Goal: Ask a question: Seek information or help from site administrators or community

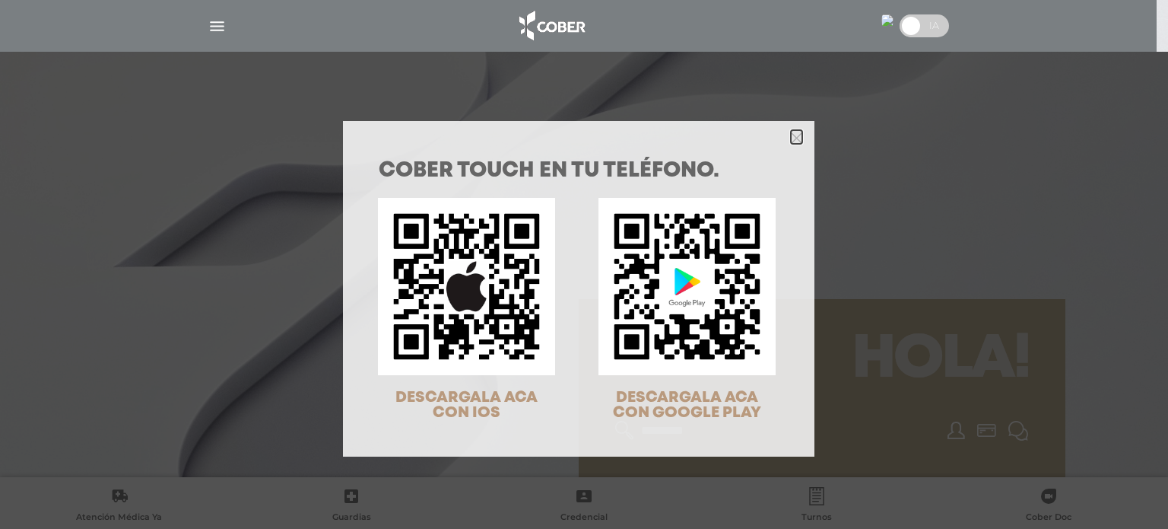
click at [791, 141] on icon "Close" at bounding box center [796, 137] width 11 height 11
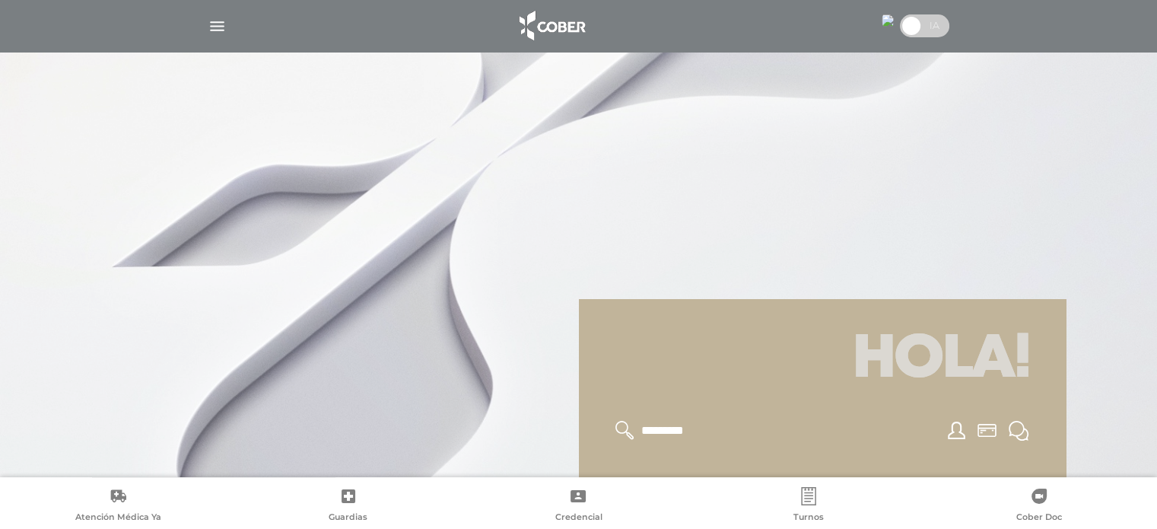
click at [882, 21] on img at bounding box center [888, 20] width 12 height 12
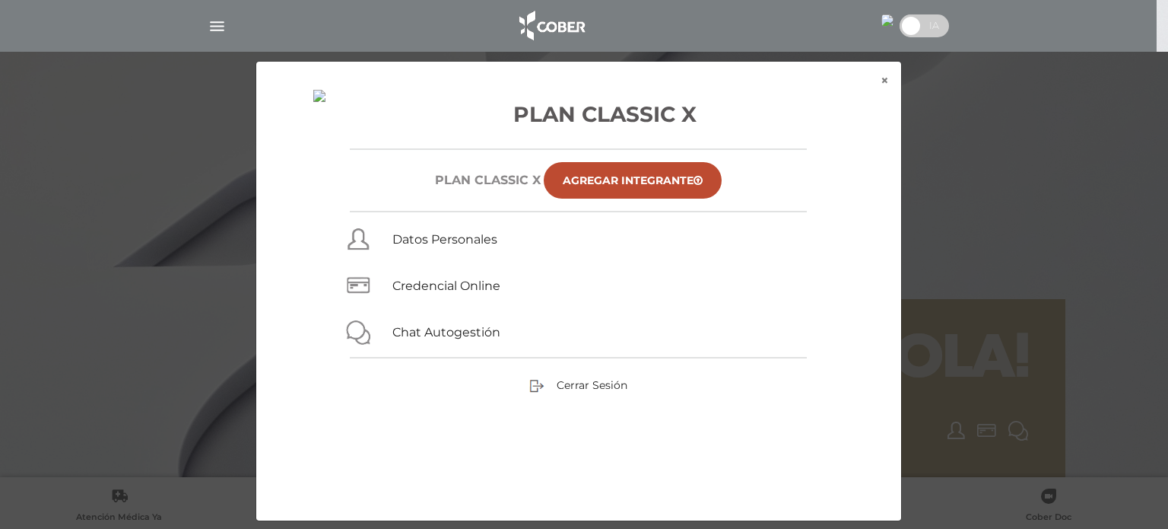
click at [917, 94] on div "× × Plan Classic X Plan CLASSIC X Agregar Integrante Datos Personales Credencia…" at bounding box center [584, 291] width 1110 height 460
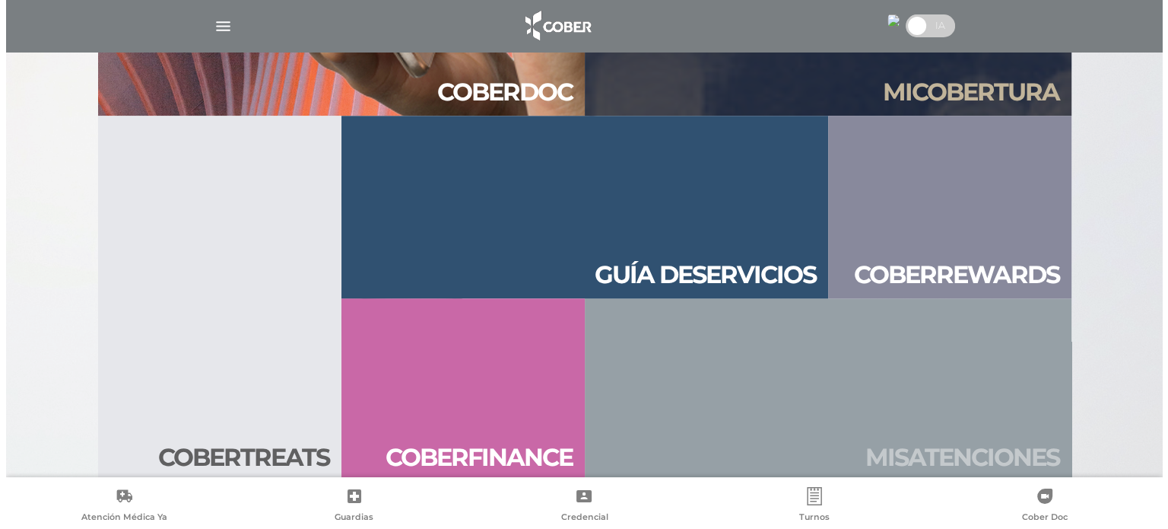
scroll to position [1643, 0]
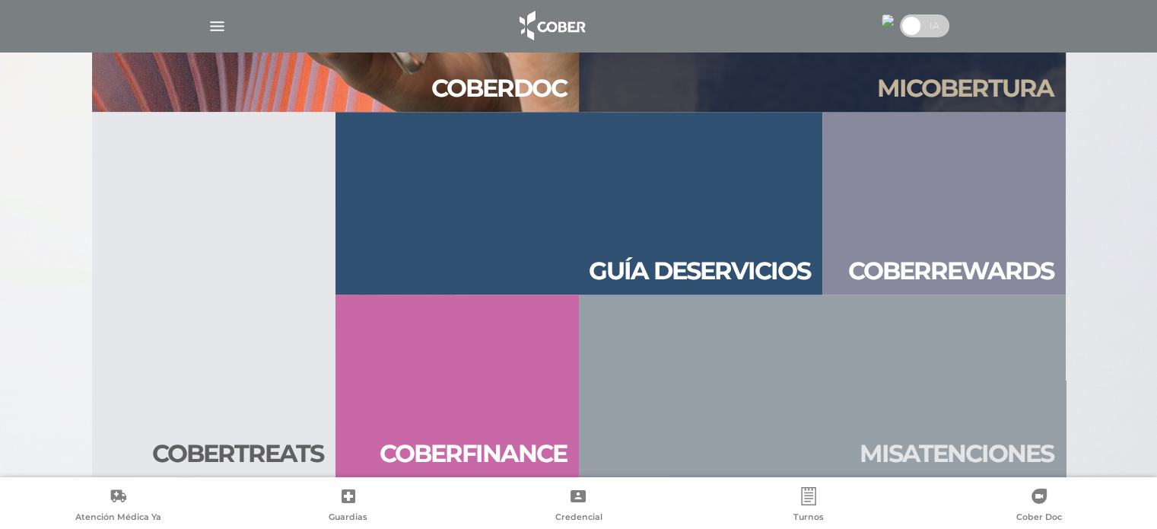
click at [221, 28] on img "button" at bounding box center [217, 26] width 19 height 19
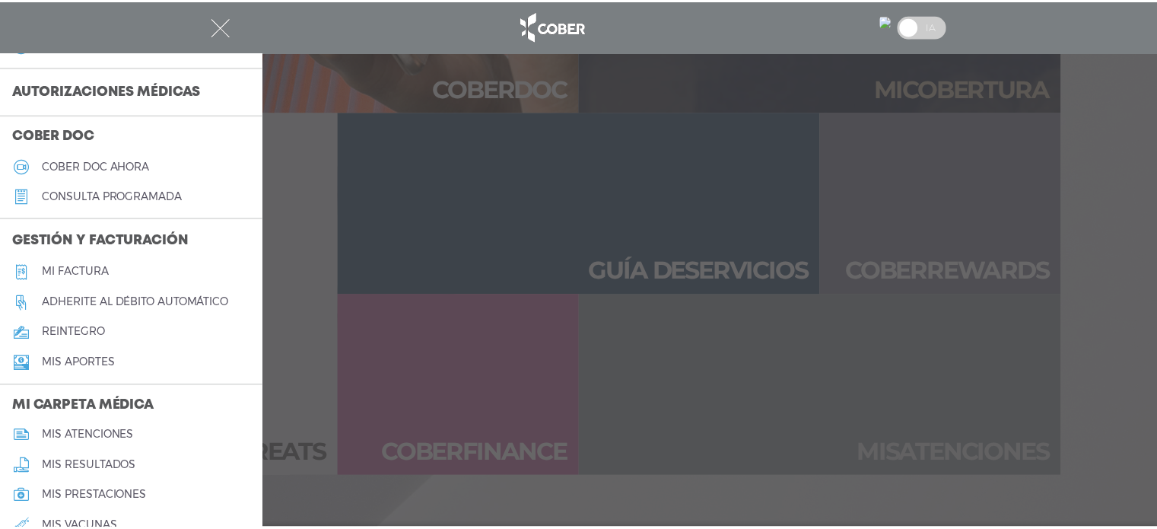
scroll to position [645, 0]
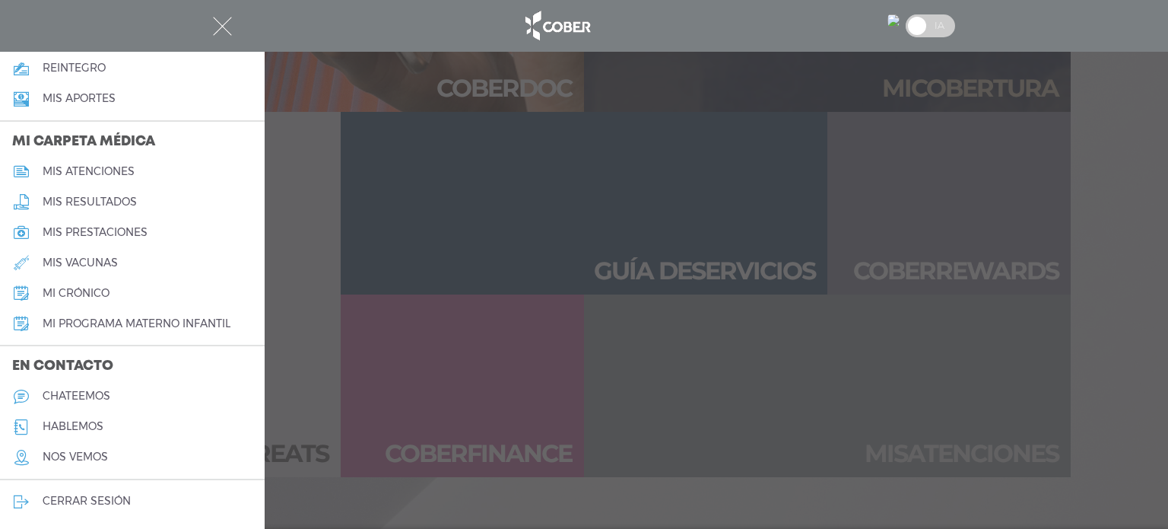
click at [101, 394] on h5 "chateemos" at bounding box center [77, 395] width 68 height 13
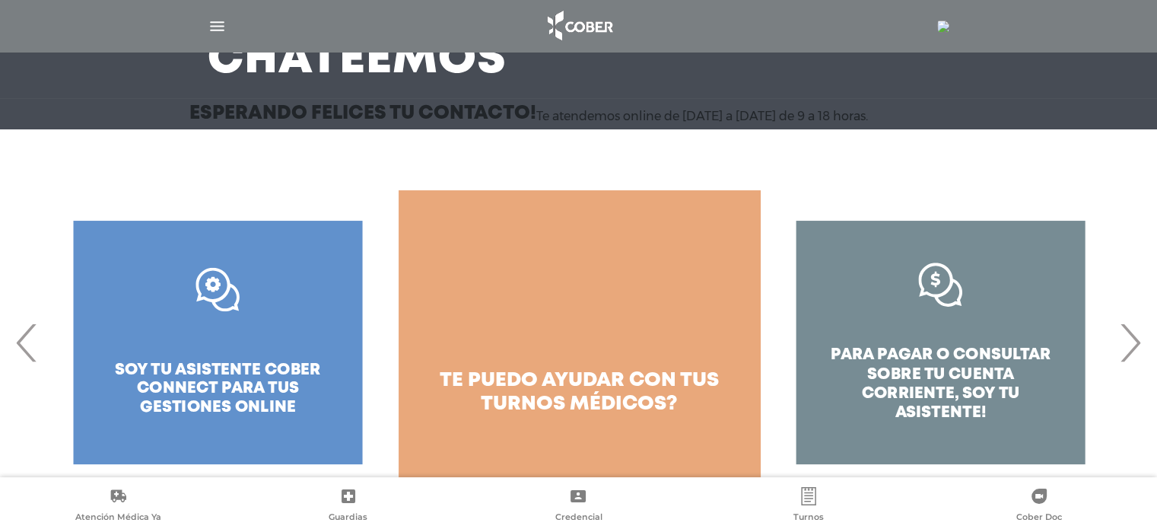
scroll to position [153, 0]
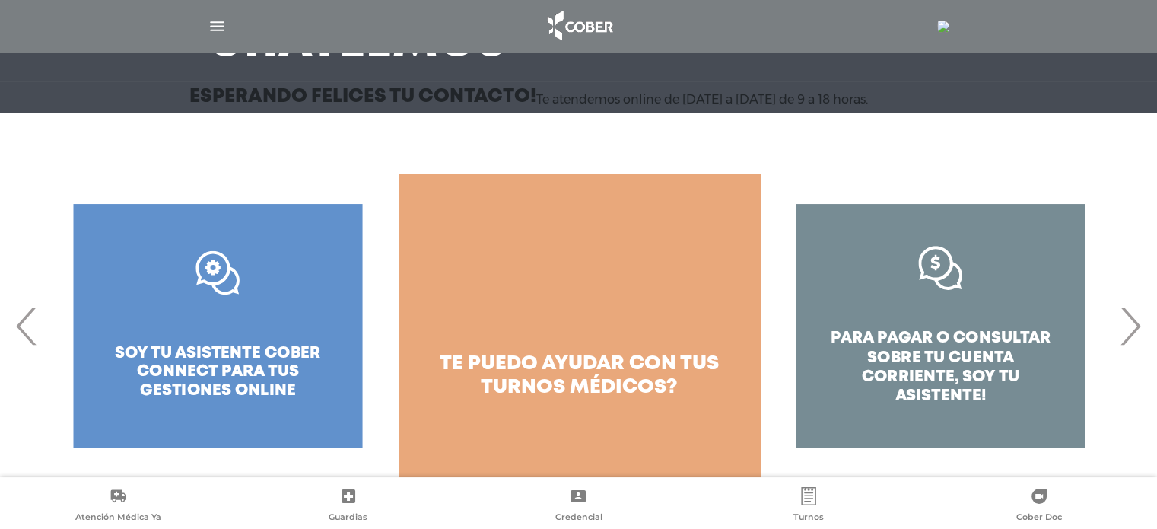
click at [682, 301] on link "te puedo ayudar con tus turnos médicos?" at bounding box center [579, 325] width 361 height 304
click at [220, 310] on div ".st0{fill:#FFFFFF;} soy tu asistente cober connect para tus gestiones online" at bounding box center [217, 325] width 361 height 304
click at [235, 270] on div ".st0{fill:#FFFFFF;} soy tu asistente cober connect para tus gestiones online" at bounding box center [217, 325] width 361 height 304
click at [1138, 323] on span "›" at bounding box center [1130, 326] width 30 height 82
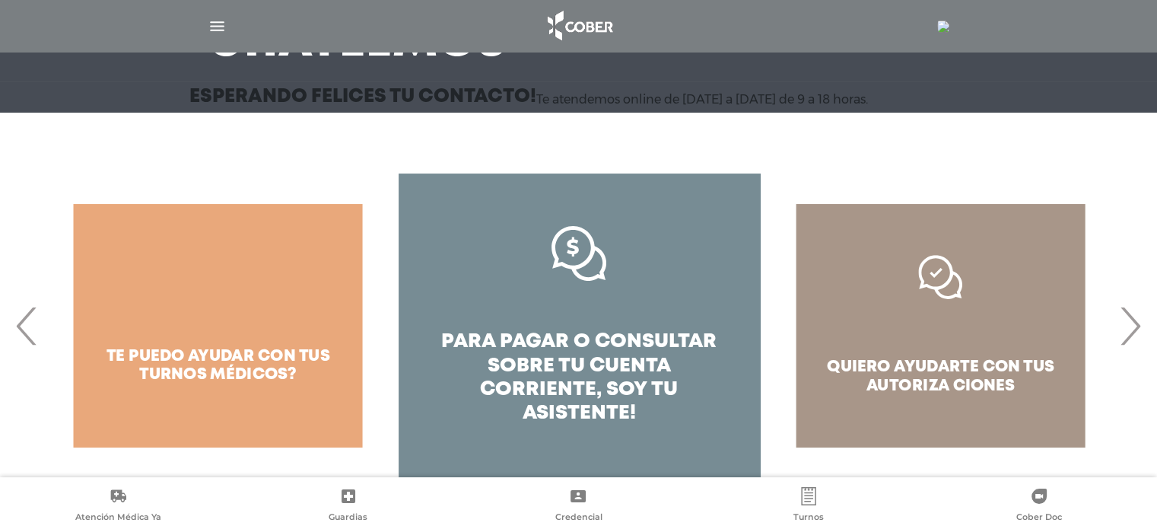
click at [1138, 323] on span "›" at bounding box center [1130, 326] width 30 height 82
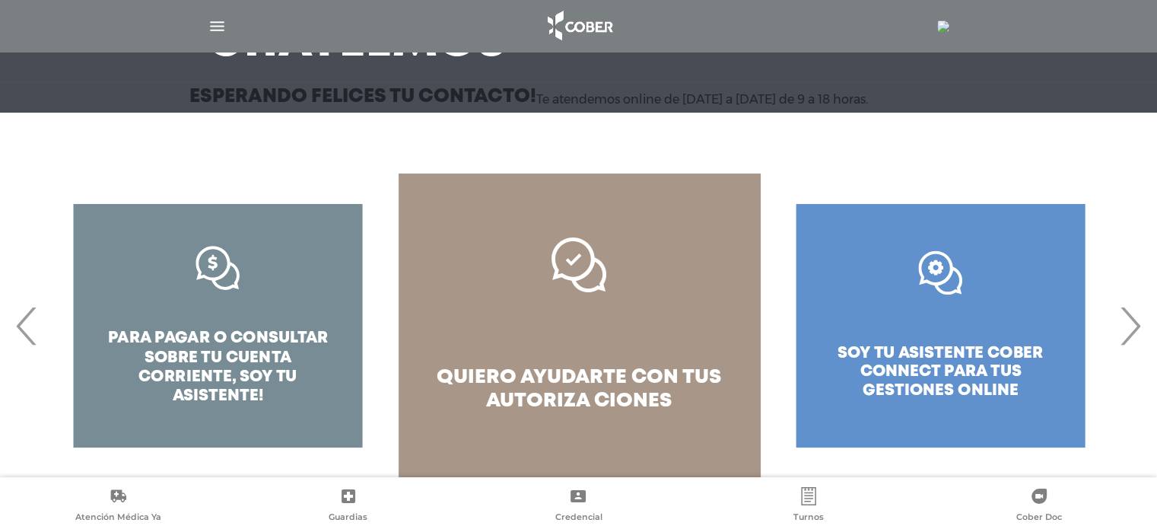
click at [679, 325] on link "quiero ayudarte con tus autoriza ciones" at bounding box center [579, 325] width 361 height 304
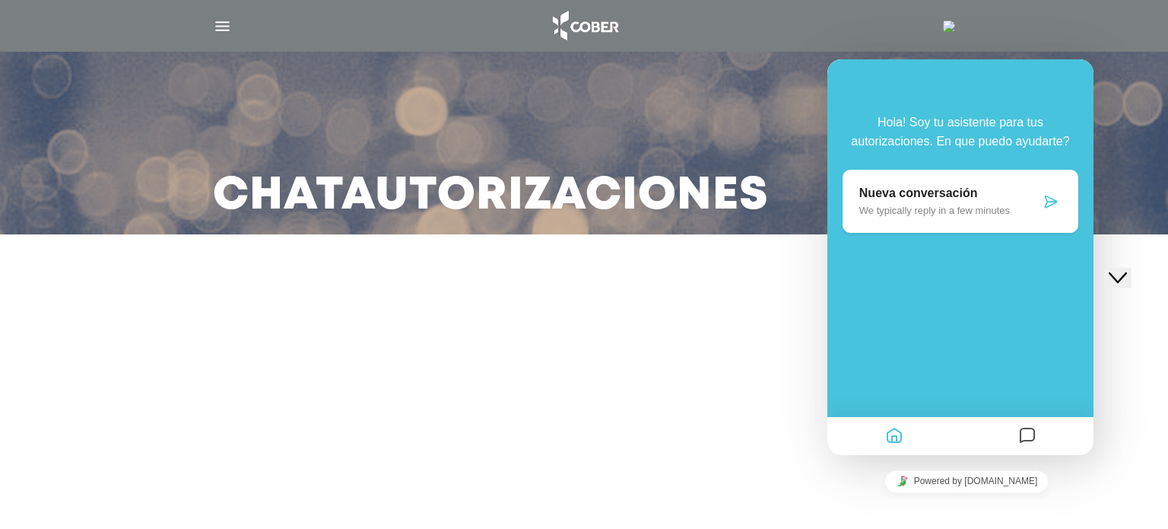
click at [1063, 202] on div "Nueva conversación We typically reply in a few minutes" at bounding box center [961, 201] width 236 height 63
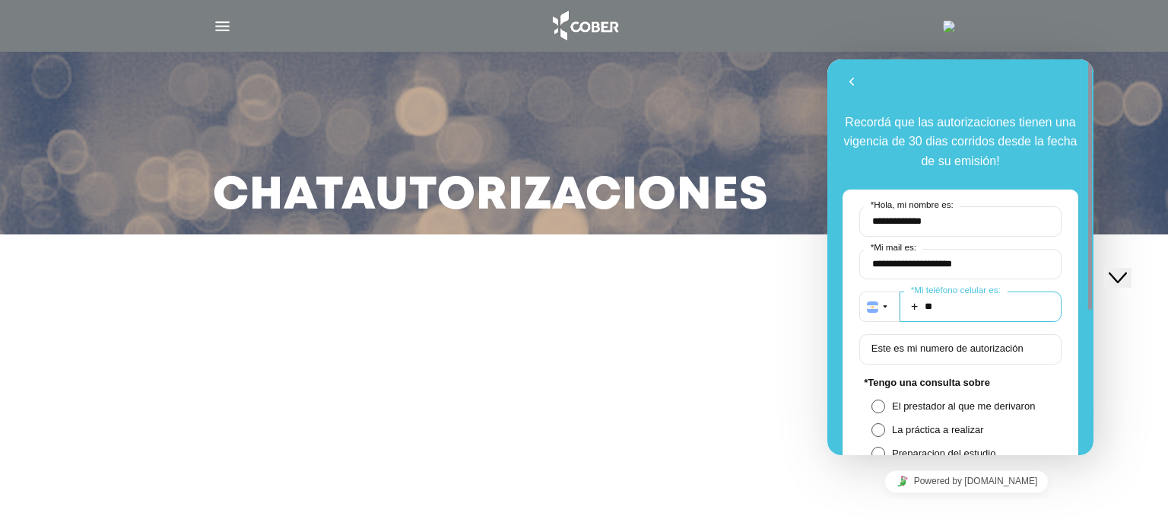
click at [1003, 304] on input "**" at bounding box center [981, 306] width 162 height 30
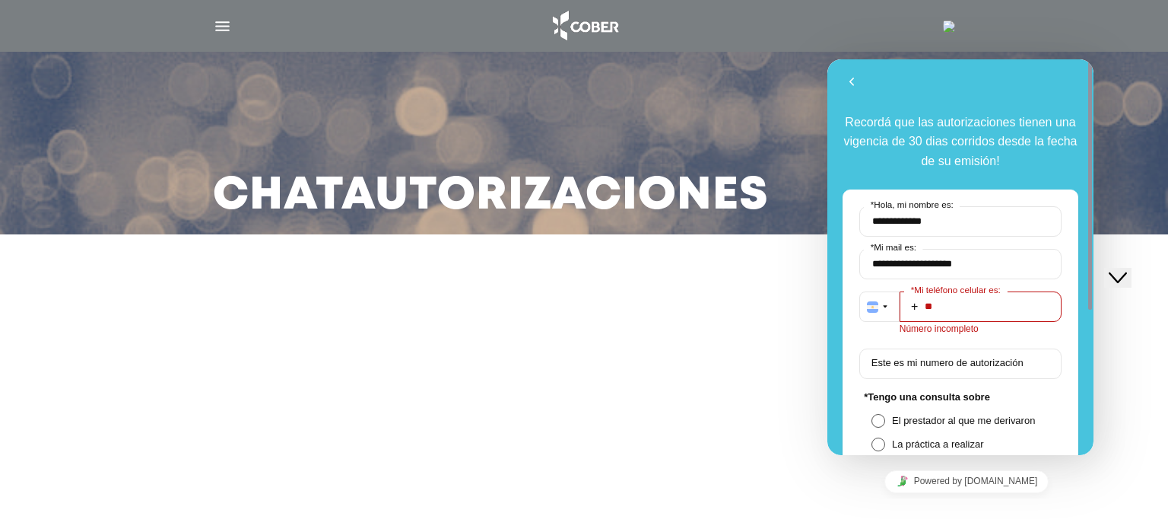
paste input "**********"
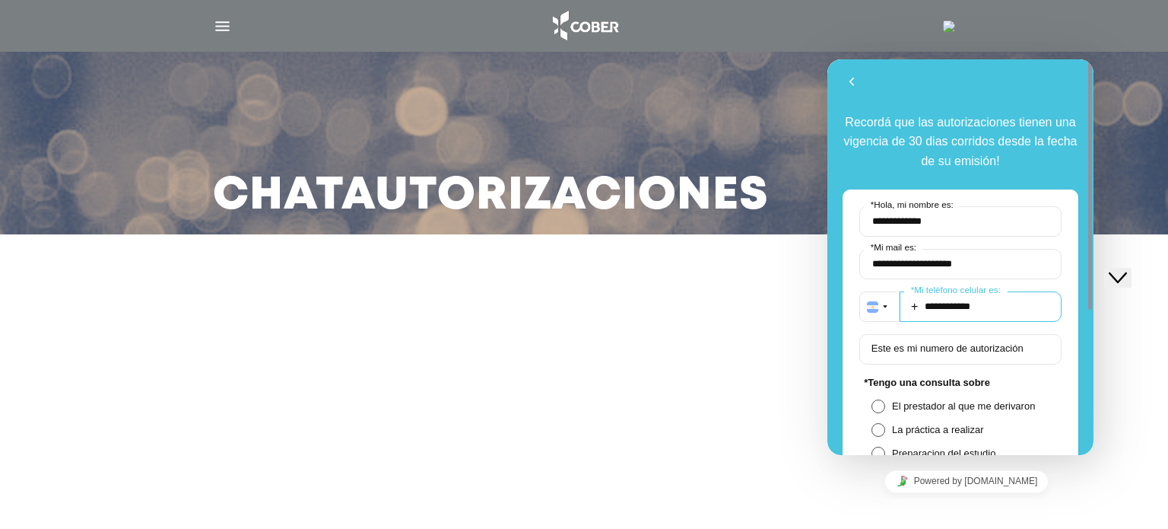
scroll to position [152, 0]
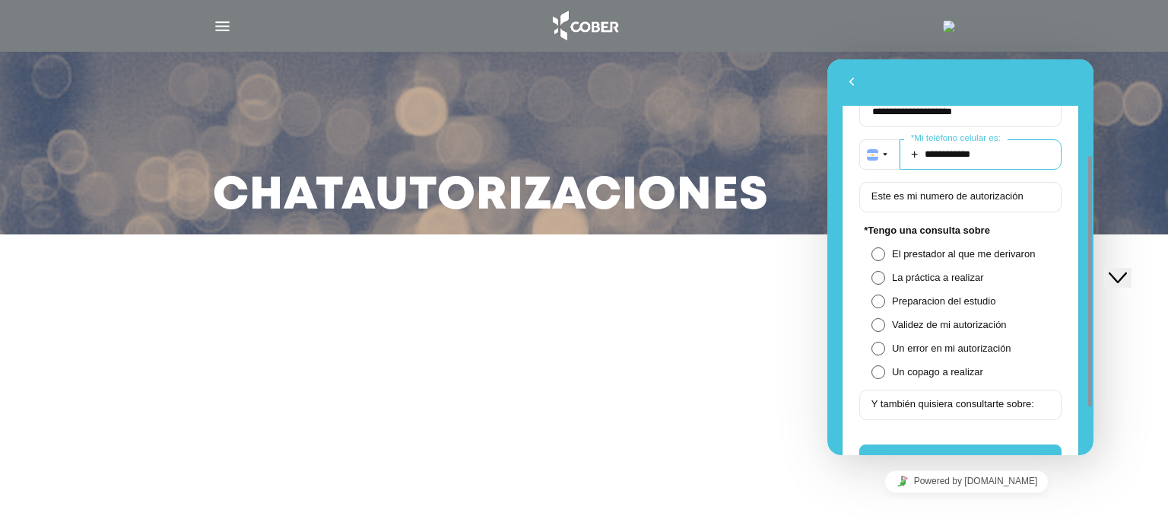
type input "**********"
click at [872, 278] on span at bounding box center [879, 278] width 14 height 14
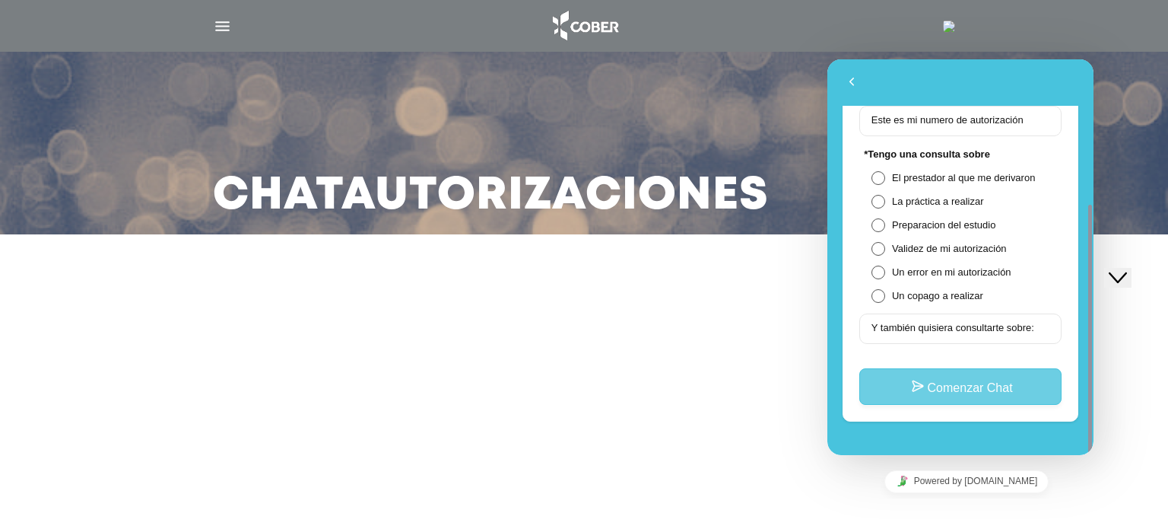
click at [1041, 389] on button "Comenzar Chat" at bounding box center [961, 386] width 202 height 37
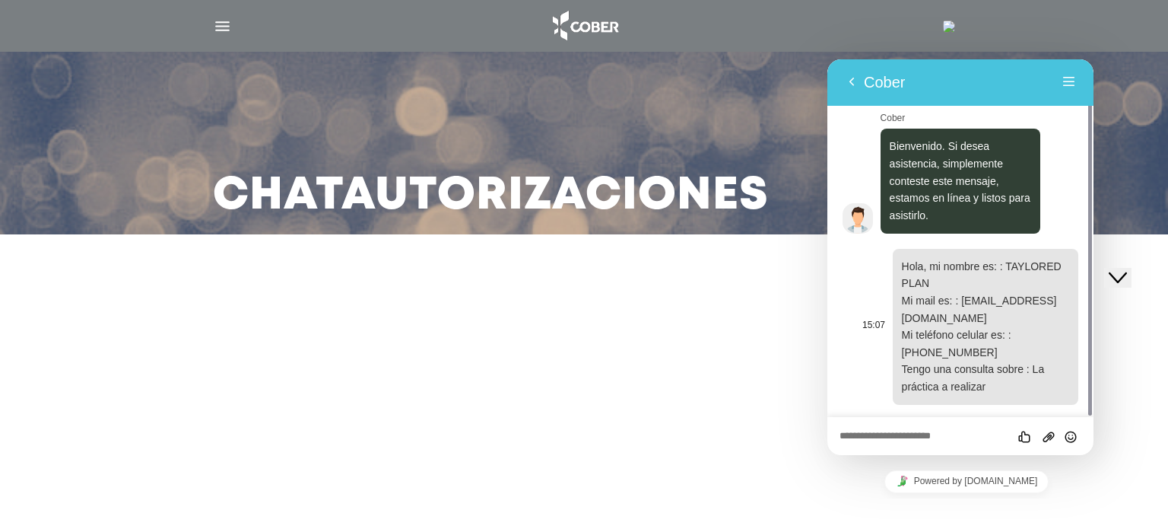
scroll to position [9, 0]
click at [828, 59] on textarea at bounding box center [828, 59] width 0 height 0
type textarea "**********"
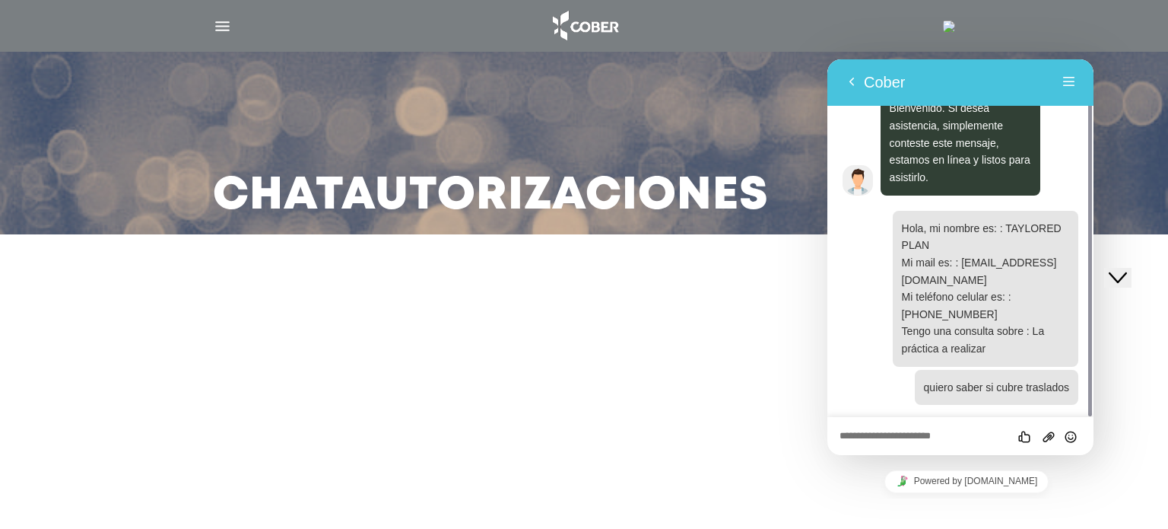
click at [1109, 268] on div "Close Chat This icon closes the chat window." at bounding box center [1118, 277] width 18 height 18
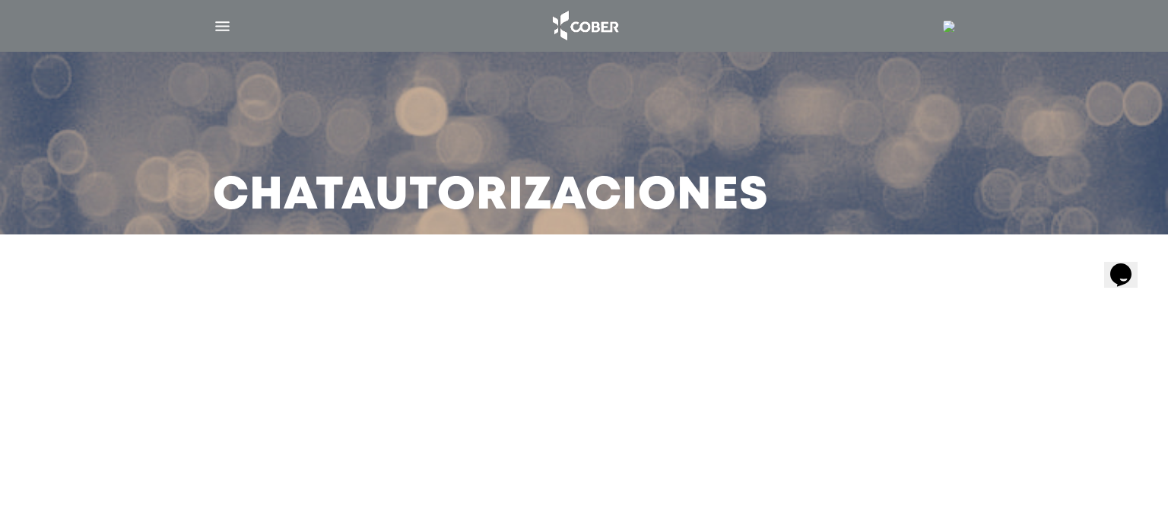
click at [1118, 267] on icon "$i18n('chat', 'chat_widget')" at bounding box center [1121, 273] width 21 height 23
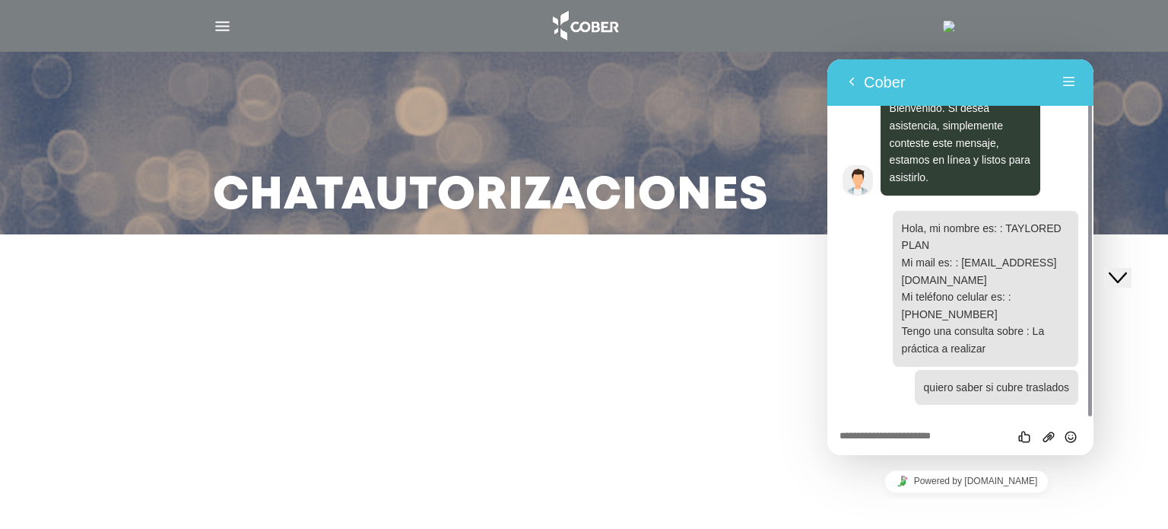
click at [828, 59] on textarea at bounding box center [828, 59] width 0 height 0
type textarea "**********"
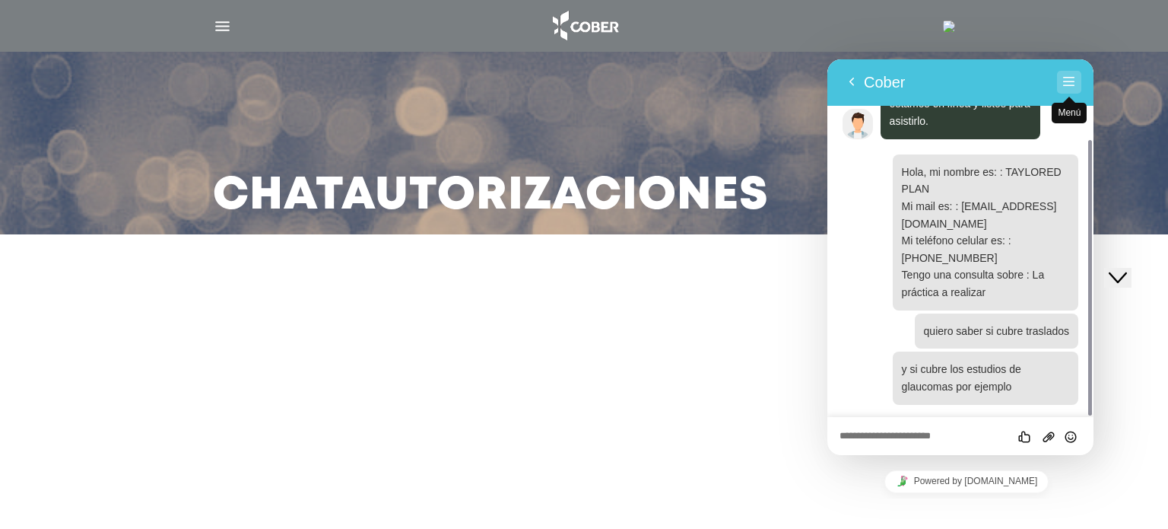
click at [1074, 97] on span "secondary" at bounding box center [1069, 97] width 12 height 12
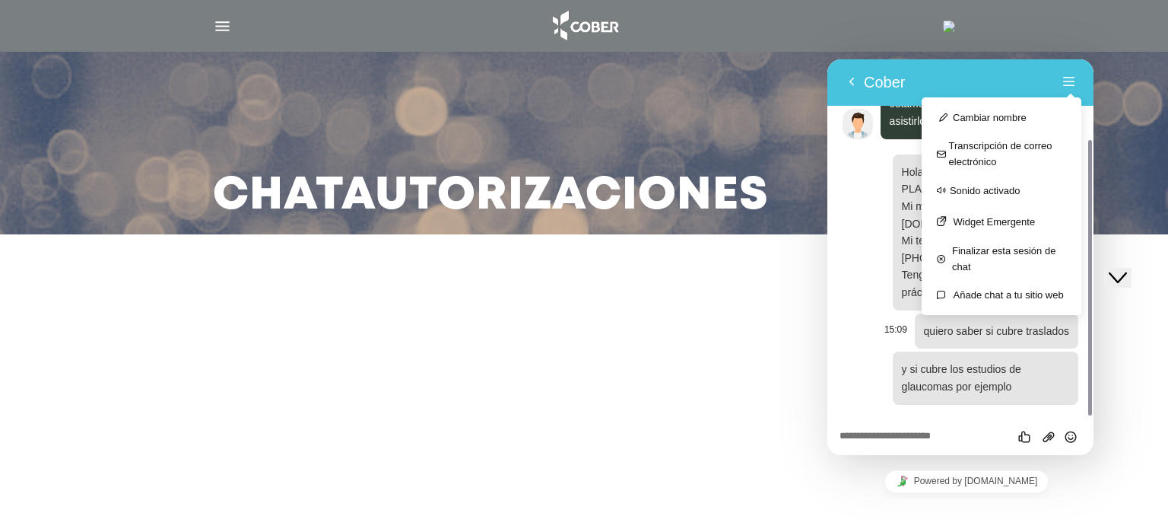
click at [1021, 329] on span "quiero saber si cubre traslados" at bounding box center [996, 331] width 145 height 12
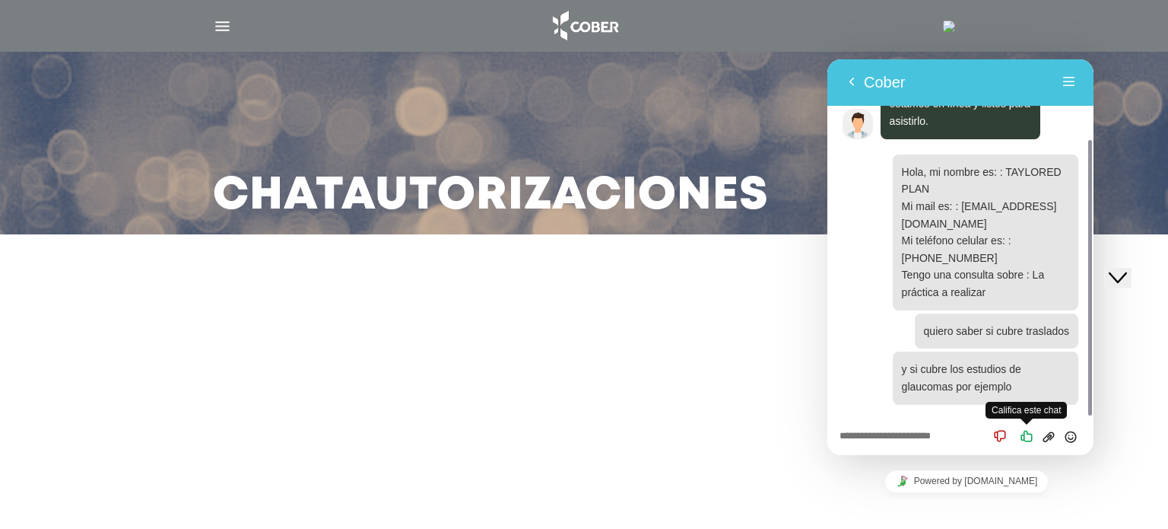
click at [1010, 429] on div "Califica este chat" at bounding box center [1013, 436] width 46 height 30
click at [828, 59] on textarea at bounding box center [828, 59] width 0 height 0
click at [1003, 434] on icon "Califica este chat" at bounding box center [999, 435] width 19 height 19
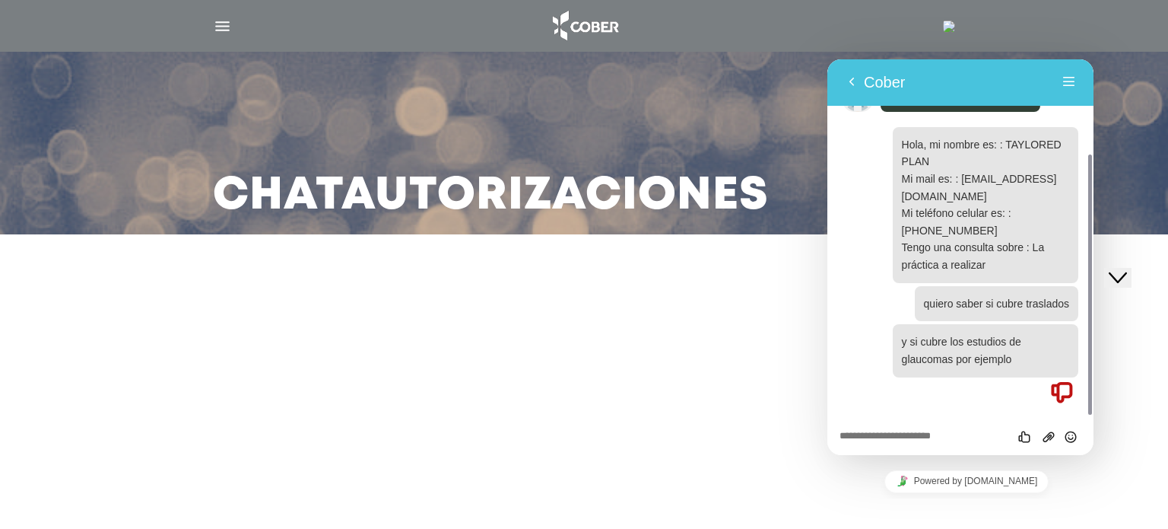
click at [828, 59] on textarea at bounding box center [828, 59] width 0 height 0
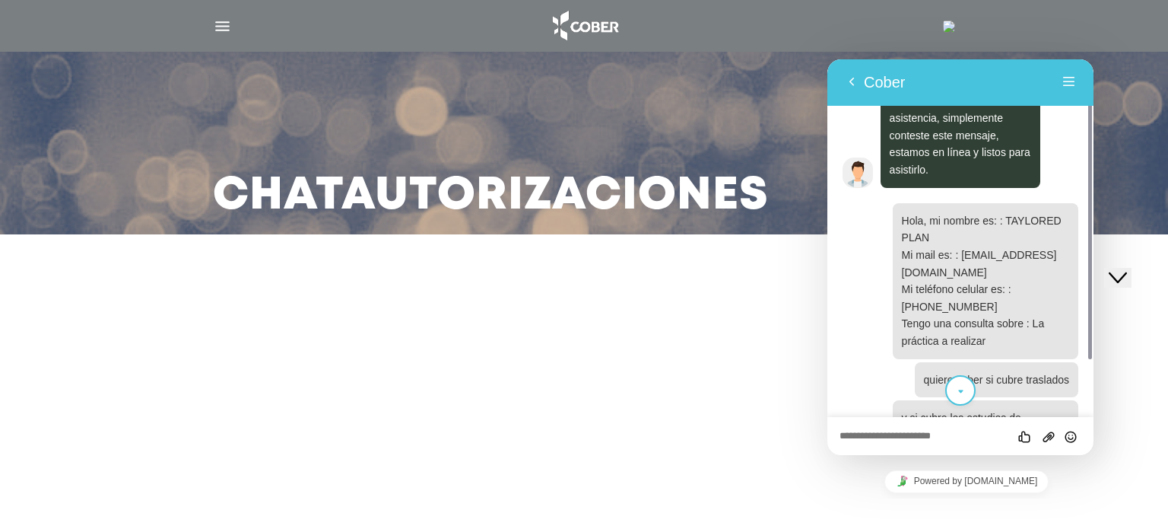
click at [958, 383] on icon "scroll to bottom" at bounding box center [960, 392] width 11 height 30
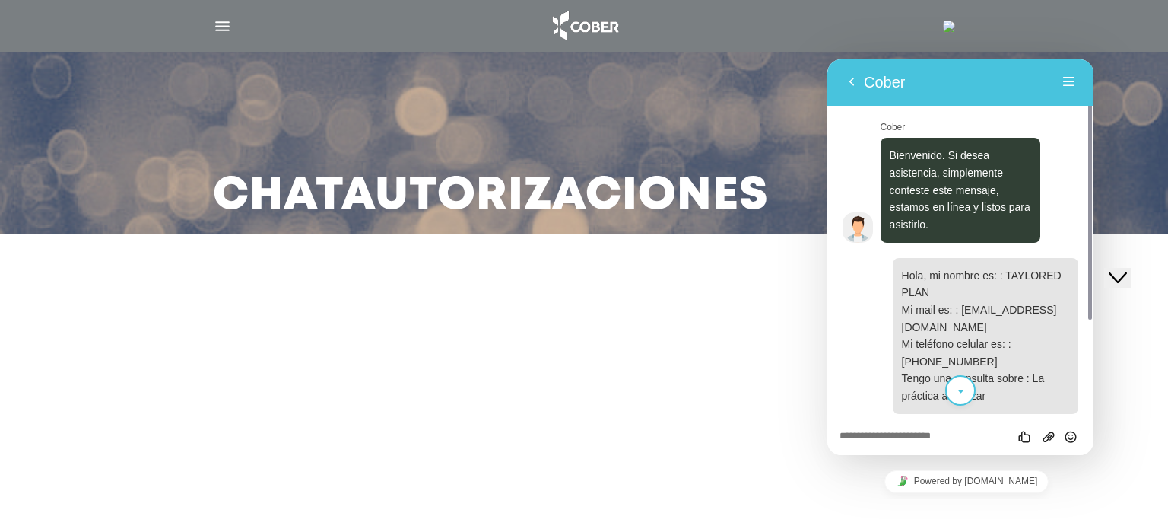
scroll to position [131, 0]
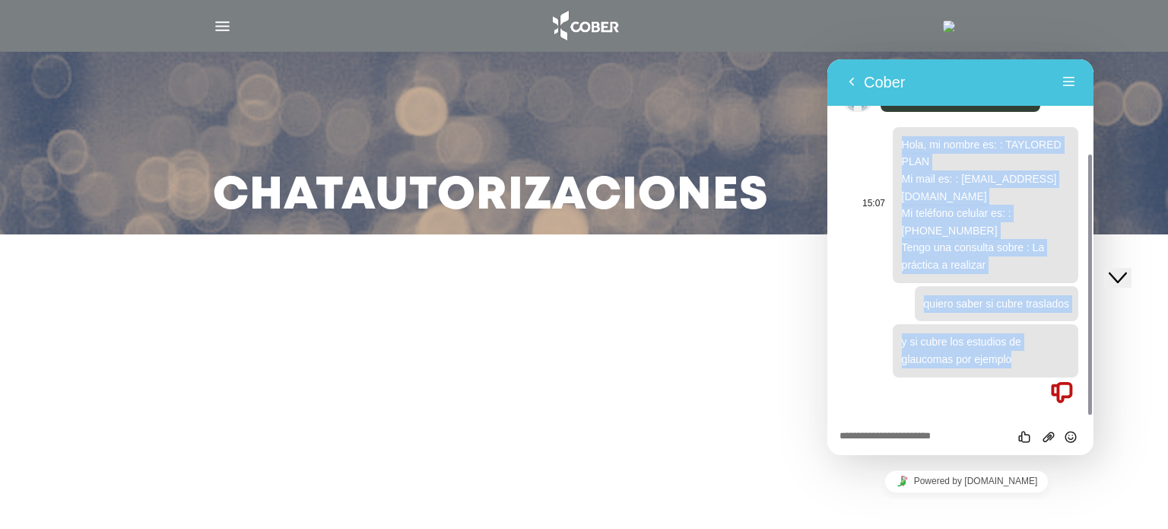
drag, startPoint x: 1016, startPoint y: 355, endPoint x: 901, endPoint y: 128, distance: 254.5
click at [901, 128] on div "15:07 Hola, mi nombre es: : TAYLORED PLAN Mi mail es: : taylored@cober.com.ar M…" at bounding box center [961, 266] width 236 height 278
click at [904, 128] on div "Hola, mi nombre es: : TAYLORED PLAN Mi mail es: : taylored@cober.com.ar Mi telé…" at bounding box center [986, 205] width 186 height 156
drag, startPoint x: 904, startPoint y: 136, endPoint x: 1013, endPoint y: 367, distance: 254.9
click at [1013, 367] on div "15:07 Hola, mi nombre es: : TAYLORED PLAN Mi mail es: : taylored@cober.com.ar M…" at bounding box center [961, 266] width 236 height 278
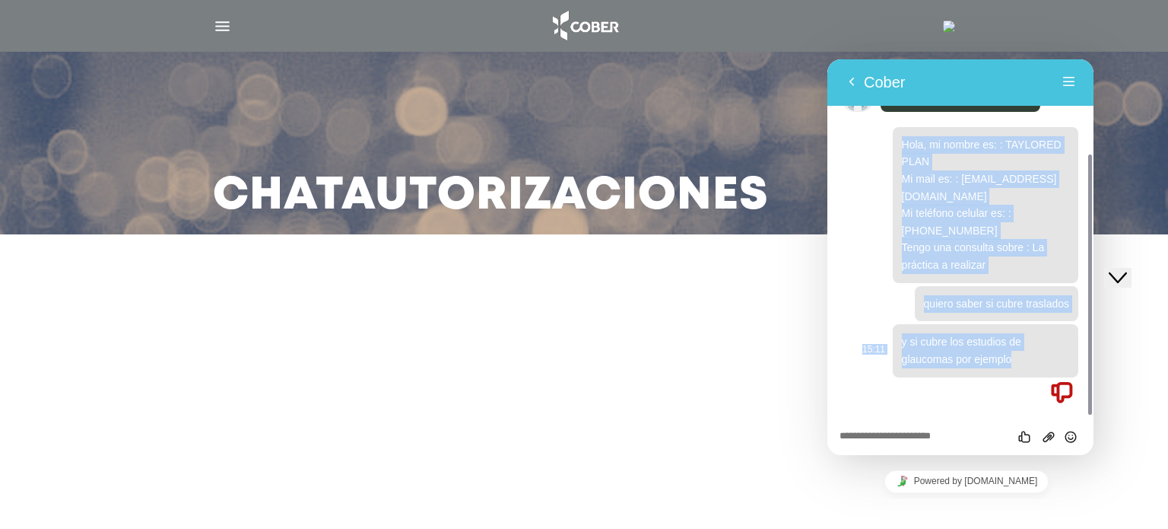
click at [1013, 367] on p "y si cubre los estudios de glaucomas por ejemplo" at bounding box center [985, 350] width 167 height 34
drag, startPoint x: 1013, startPoint y: 367, endPoint x: 895, endPoint y: 148, distance: 249.1
click at [895, 148] on div "15:07 Hola, mi nombre es: : TAYLORED PLAN Mi mail es: : taylored@cober.com.ar M…" at bounding box center [961, 266] width 236 height 278
click at [898, 343] on div "y si cubre los estudios de glaucomas por ejemplo" at bounding box center [986, 350] width 186 height 52
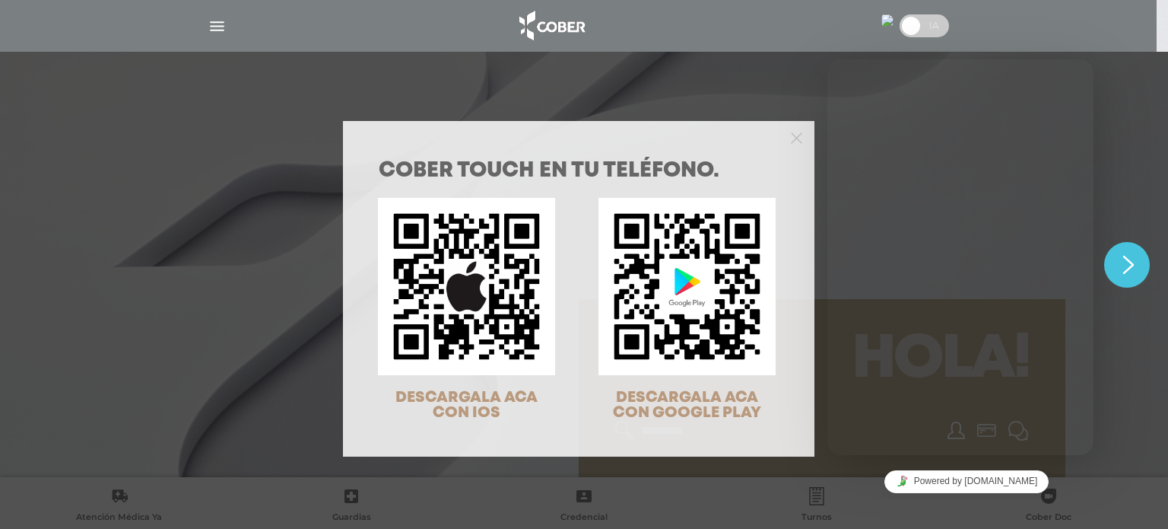
click at [919, 31] on div "COBER TOUCH en tu teléfono. DESCARGALA ACA CON IOS DESCARGALA ACA CON GOOGLE PL…" at bounding box center [584, 264] width 1168 height 529
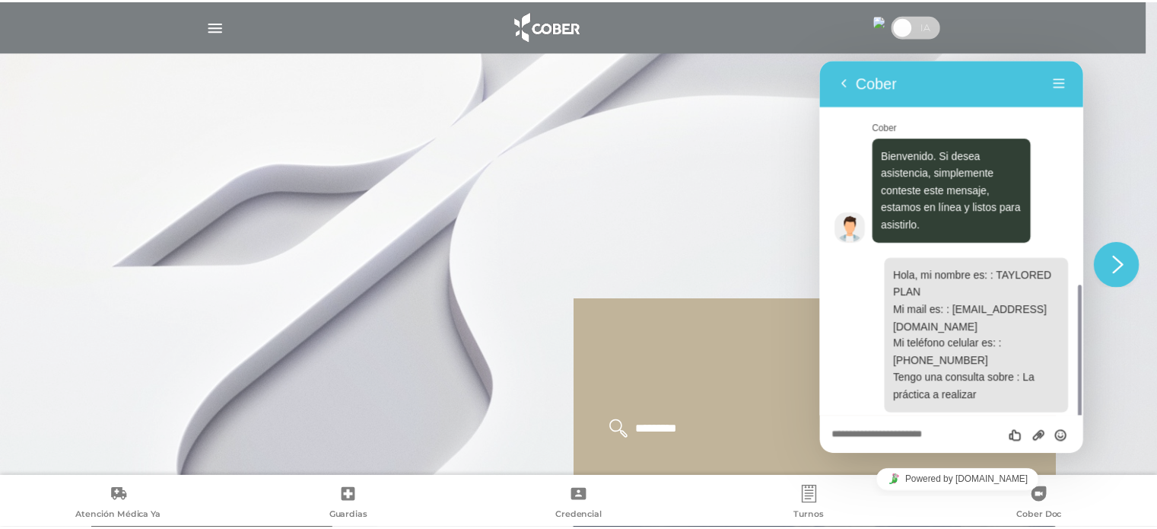
scroll to position [131, 0]
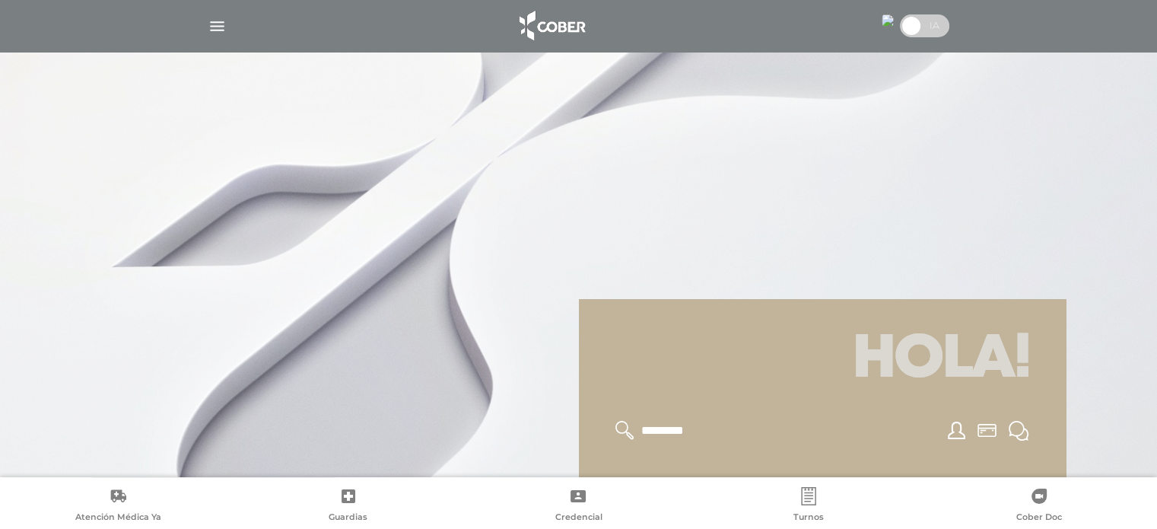
click at [919, 24] on span at bounding box center [911, 25] width 23 height 23
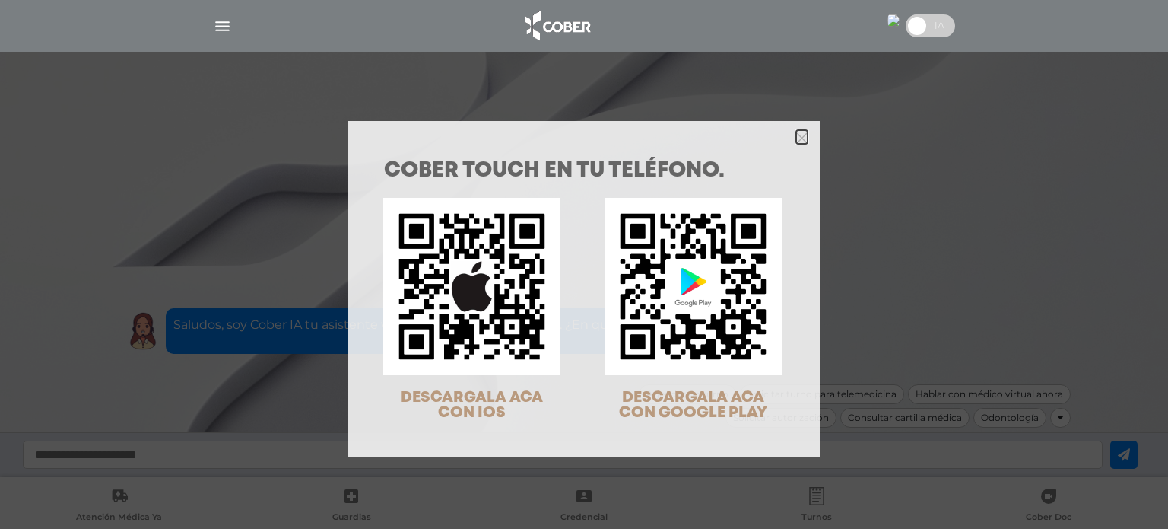
click at [799, 139] on icon "Close" at bounding box center [801, 137] width 11 height 11
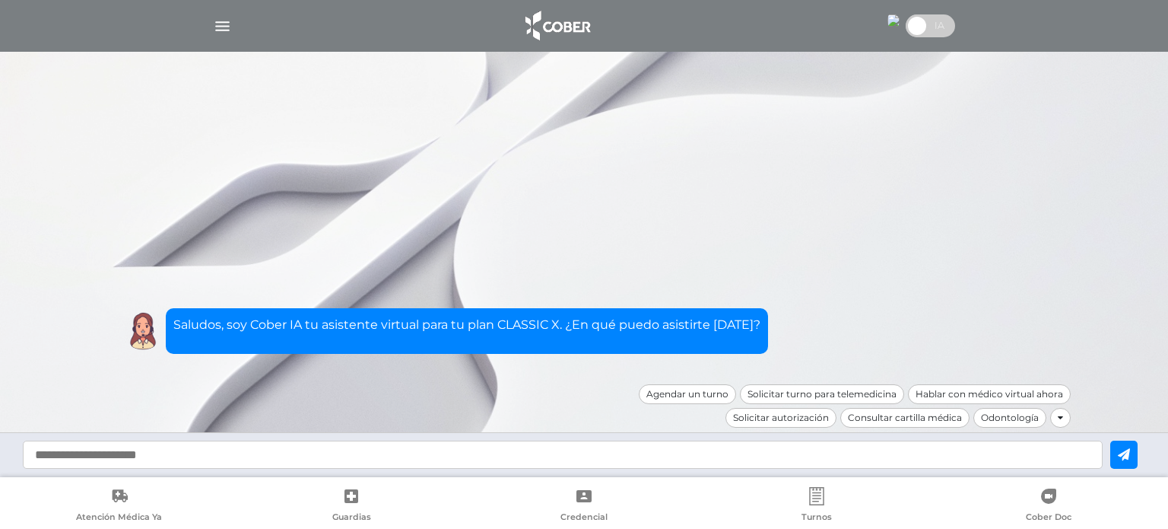
click at [390, 459] on input "text" at bounding box center [563, 454] width 1080 height 28
type input "*"
click at [892, 24] on img at bounding box center [894, 20] width 12 height 12
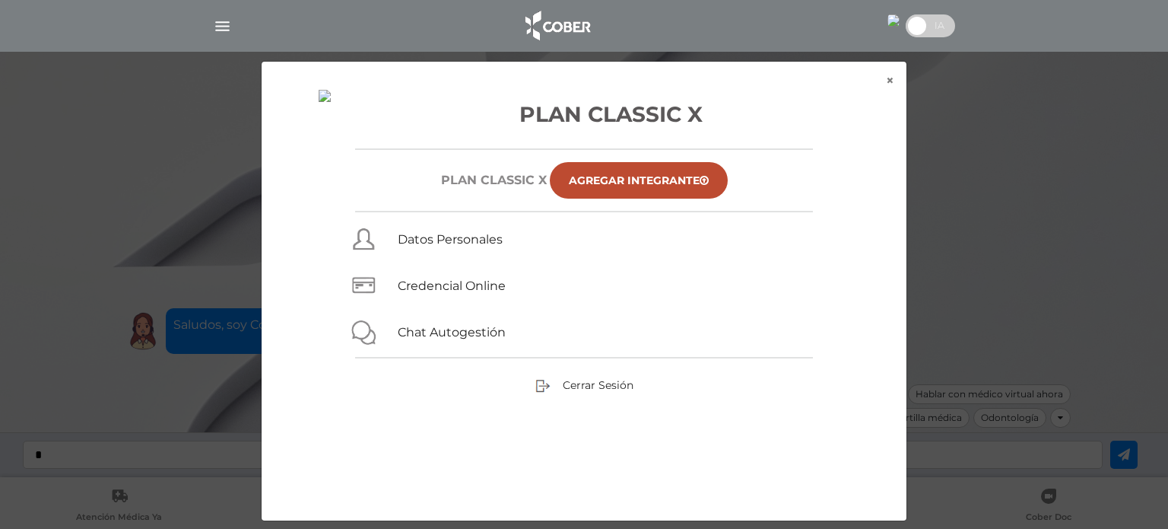
click at [552, 392] on div "Cerrar Sesión" at bounding box center [584, 385] width 572 height 17
click at [558, 398] on div "Plan Classic X Plan CLASSIC X Agregar Integrante Datos Personales Credencial On…" at bounding box center [584, 303] width 645 height 434
click at [569, 383] on span "Cerrar Sesión" at bounding box center [598, 385] width 71 height 14
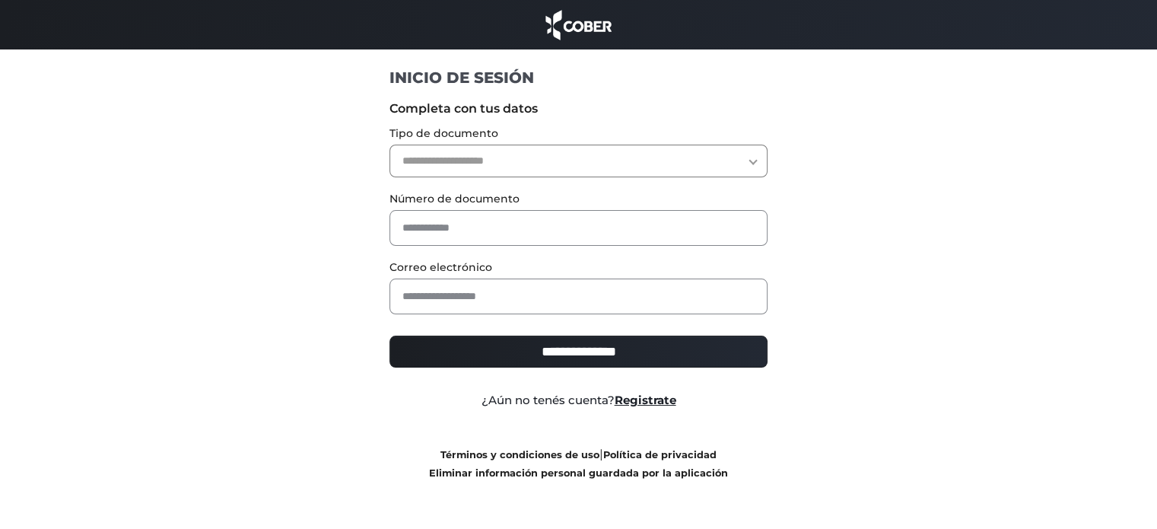
click at [536, 156] on select "**********" at bounding box center [578, 161] width 378 height 33
select select "***"
click at [389, 145] on select "**********" at bounding box center [578, 161] width 378 height 33
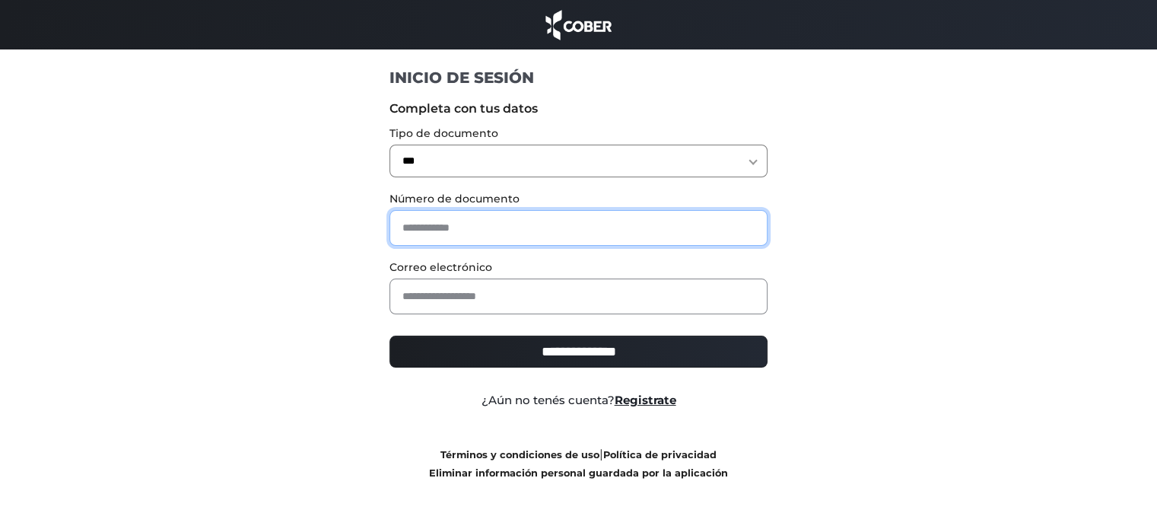
click at [528, 218] on input "text" at bounding box center [578, 228] width 378 height 36
type input "*"
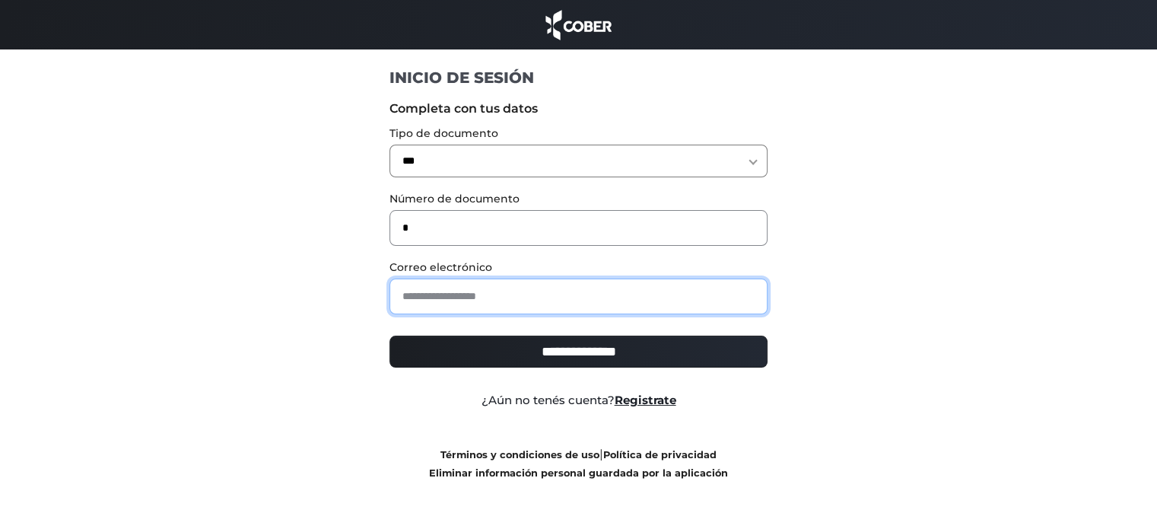
click at [518, 288] on input "email" at bounding box center [578, 296] width 378 height 36
type input "**********"
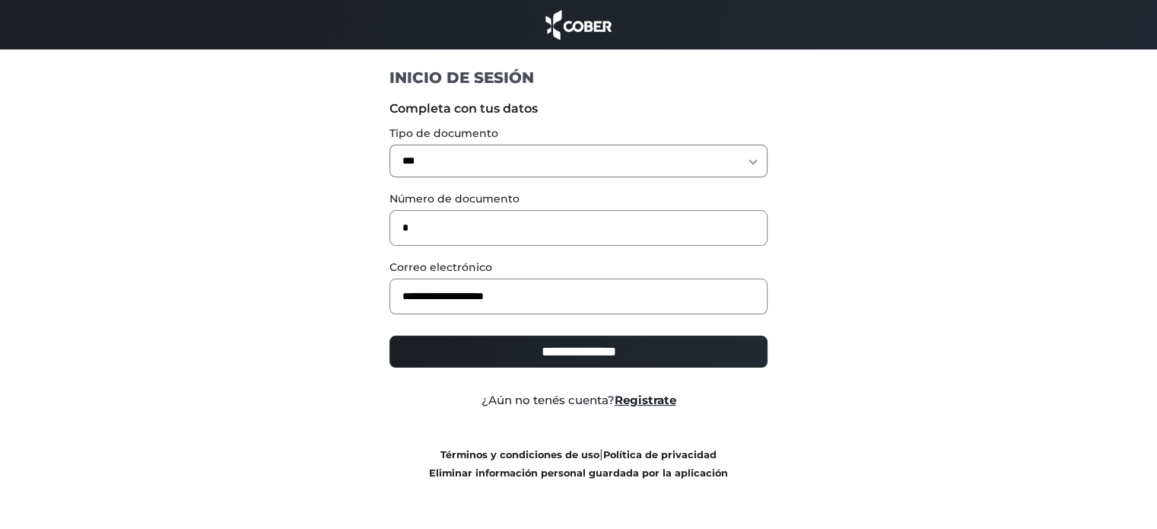
click at [599, 358] on input "**********" at bounding box center [578, 351] width 378 height 32
type input "**********"
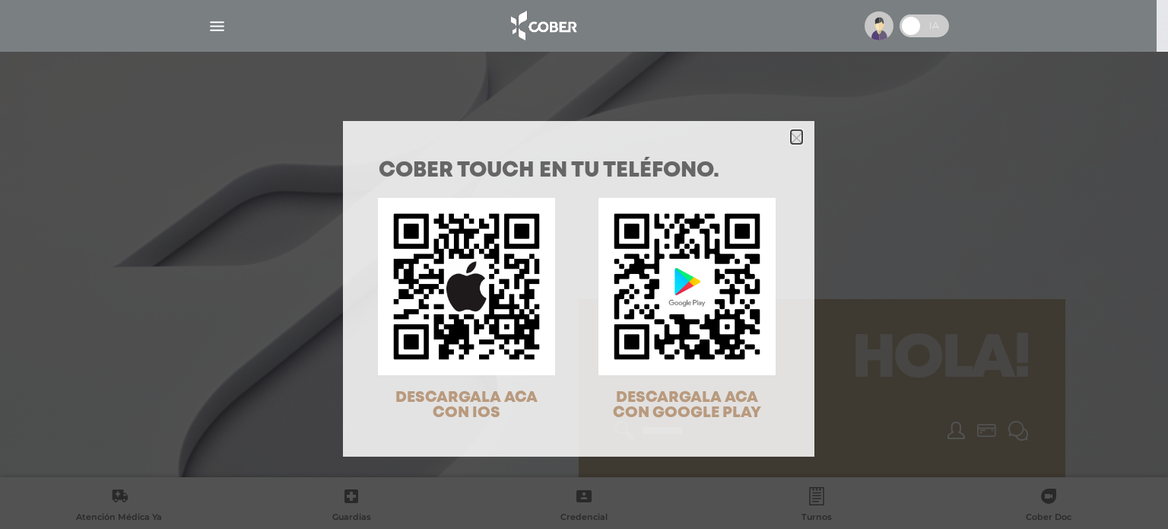
click at [791, 138] on polygon "Close" at bounding box center [796, 137] width 11 height 11
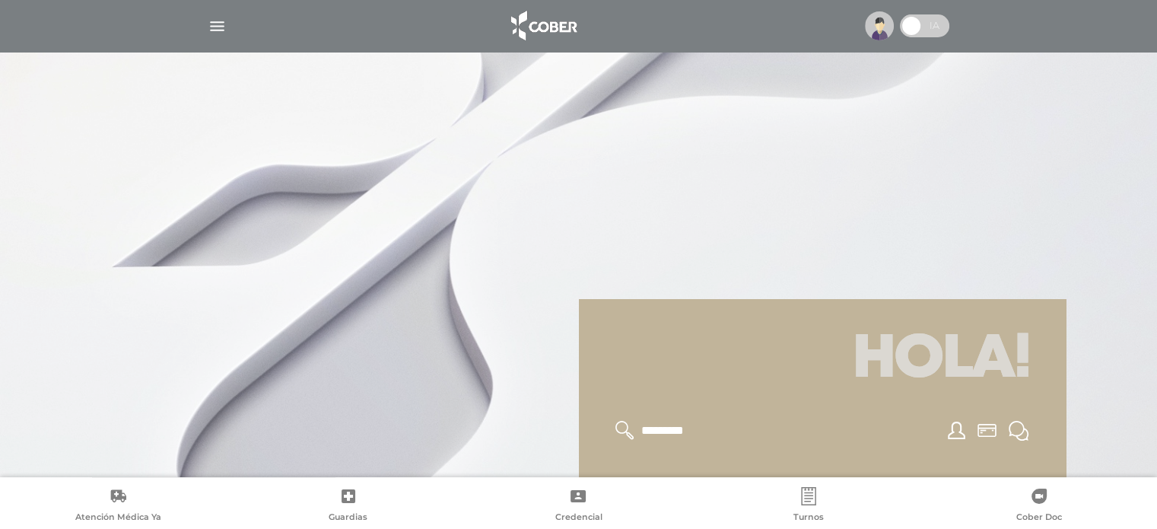
click at [914, 21] on span at bounding box center [911, 25] width 23 height 23
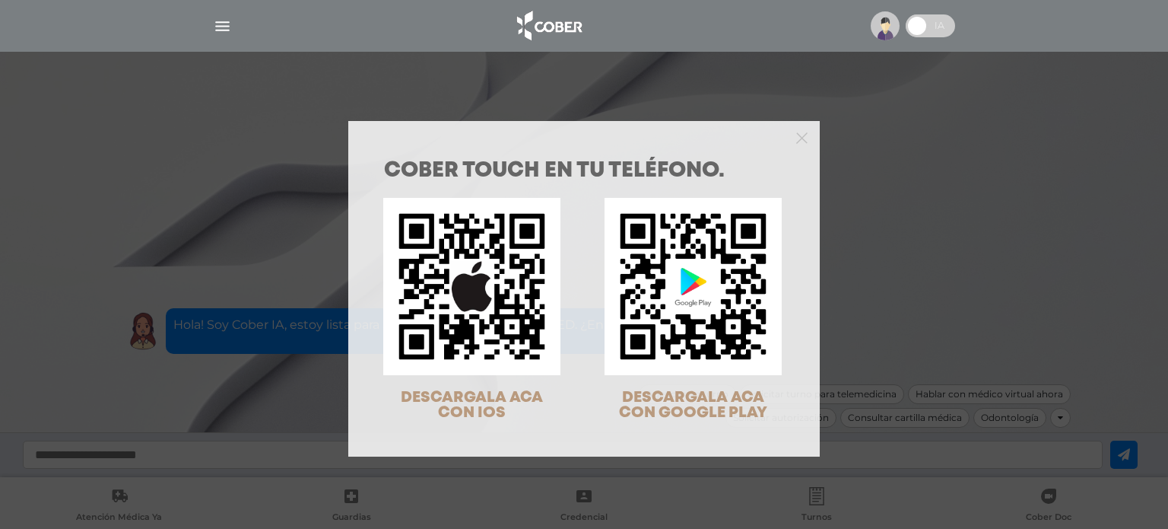
click at [803, 141] on div at bounding box center [584, 136] width 472 height 30
click at [789, 129] on div at bounding box center [584, 136] width 472 height 30
click at [799, 133] on icon "Close" at bounding box center [801, 137] width 11 height 11
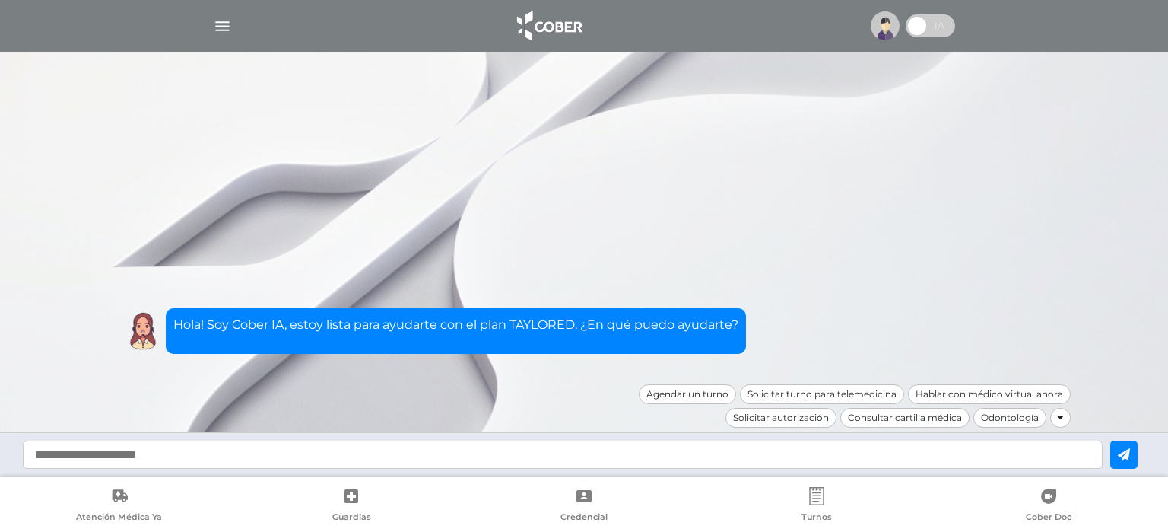
click at [459, 463] on input "text" at bounding box center [563, 454] width 1080 height 28
type input "**********"
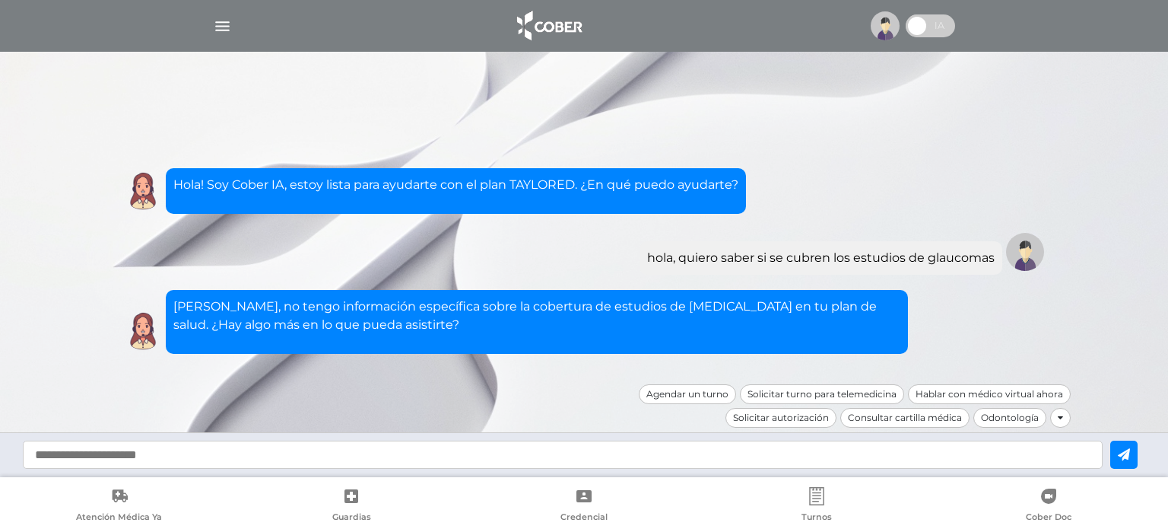
click at [279, 449] on input "text" at bounding box center [563, 454] width 1080 height 28
type input "**********"
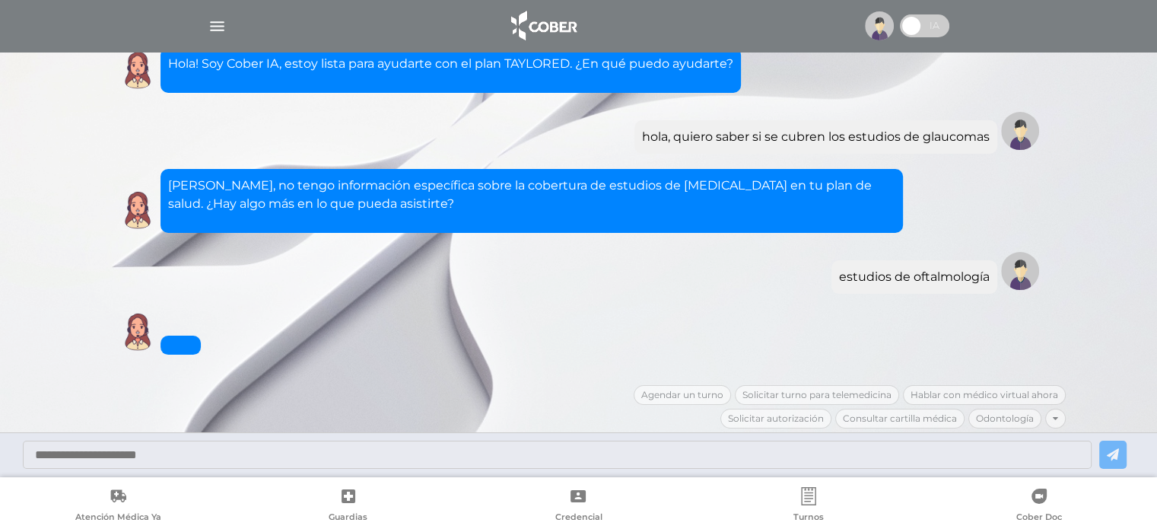
scroll to position [58, 0]
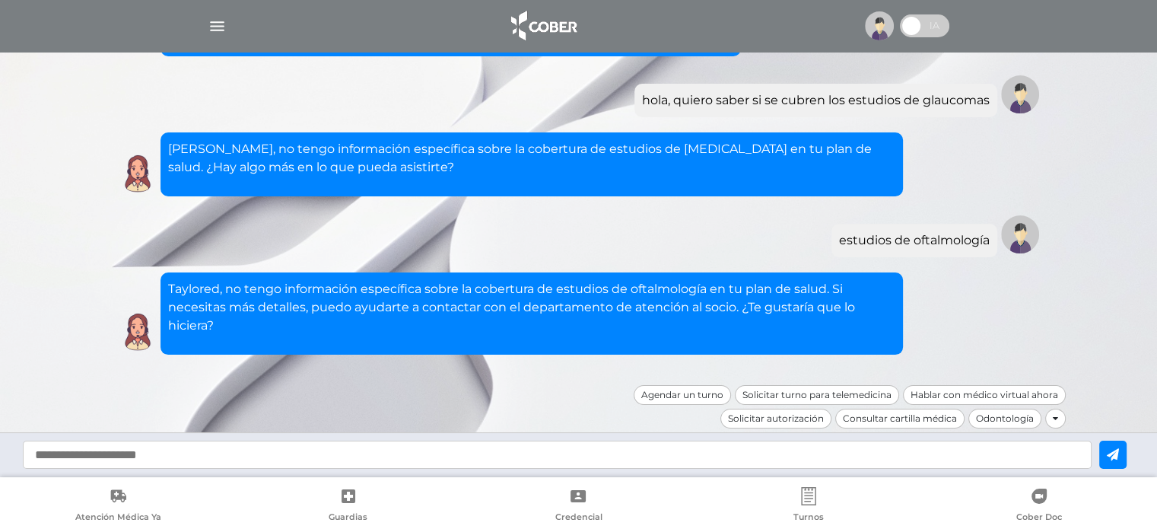
click at [272, 458] on input "text" at bounding box center [557, 454] width 1069 height 28
type input "**"
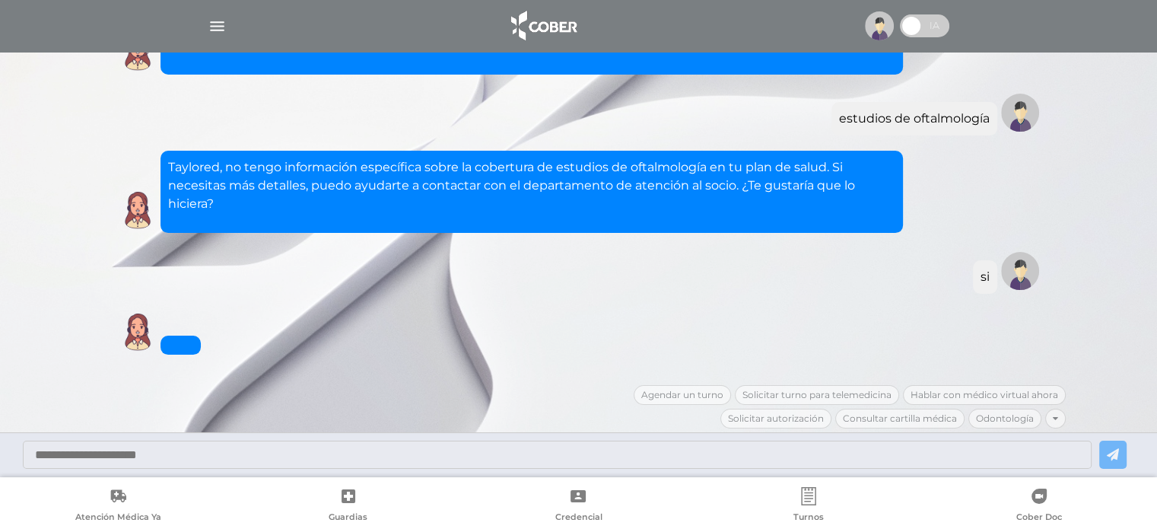
scroll to position [253, 0]
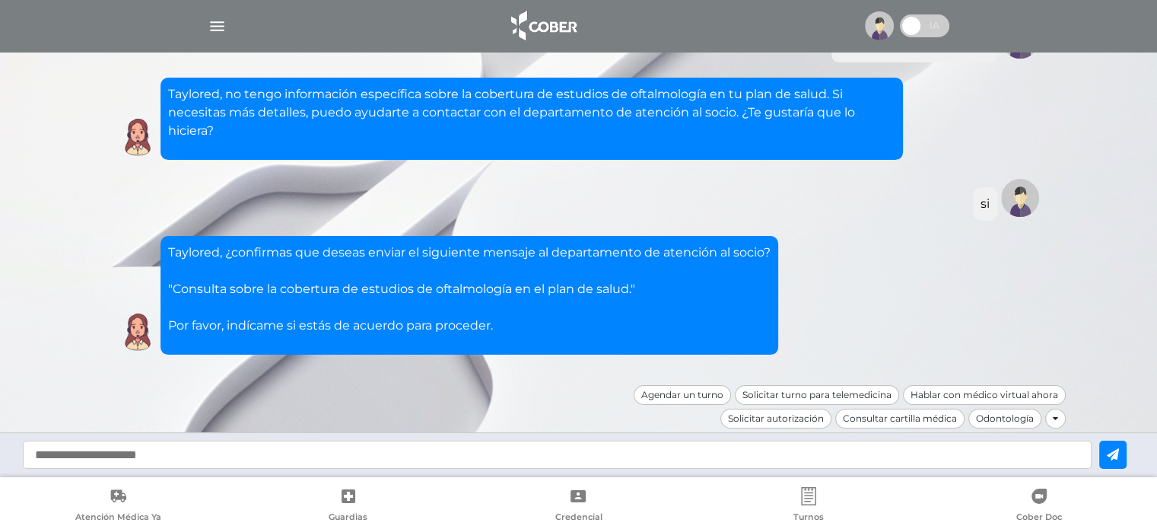
click at [99, 443] on input "text" at bounding box center [557, 454] width 1069 height 28
type input "**"
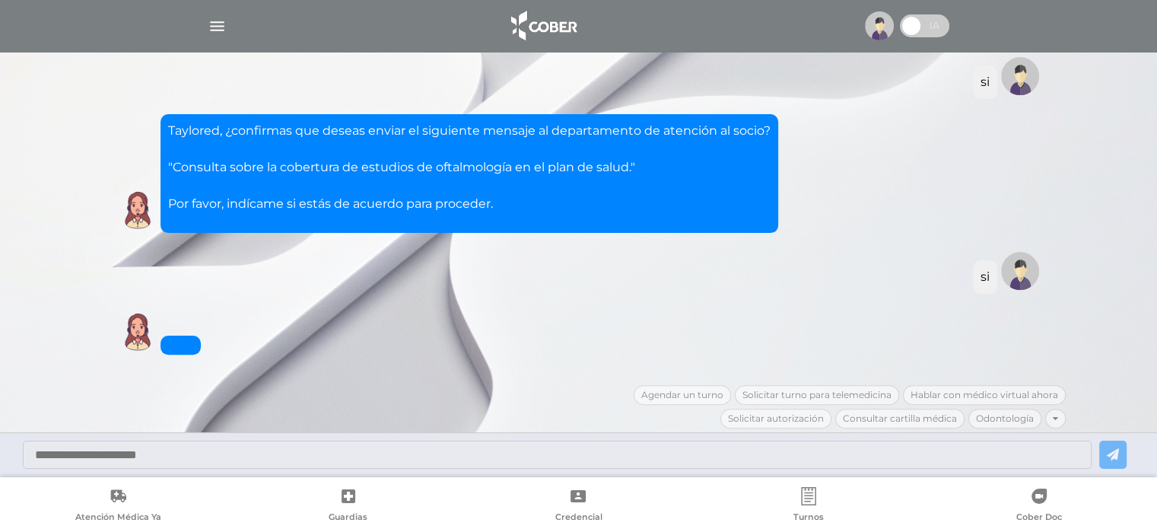
scroll to position [411, 0]
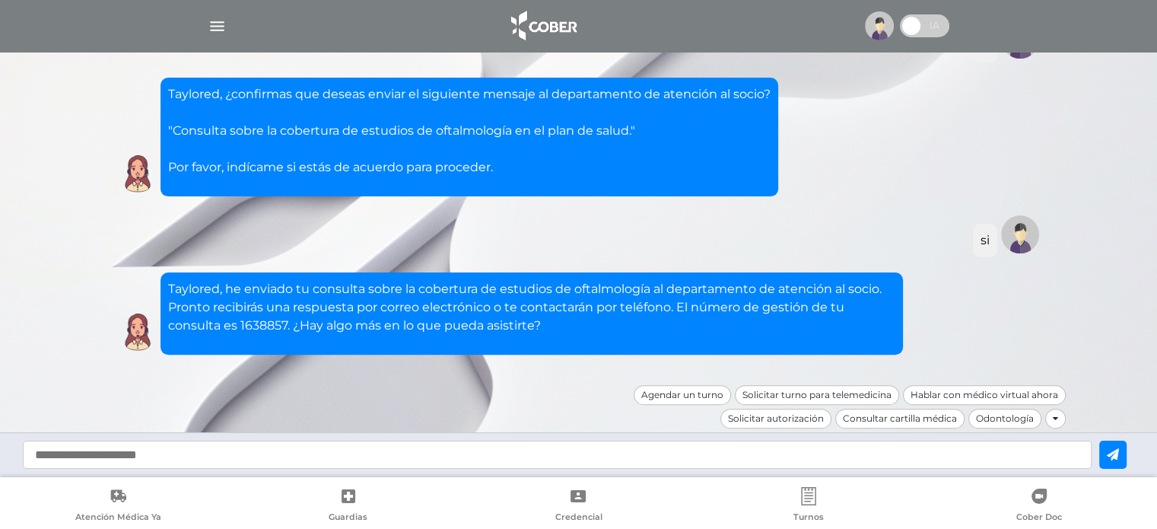
click at [663, 465] on input "text" at bounding box center [557, 454] width 1069 height 28
type input "**********"
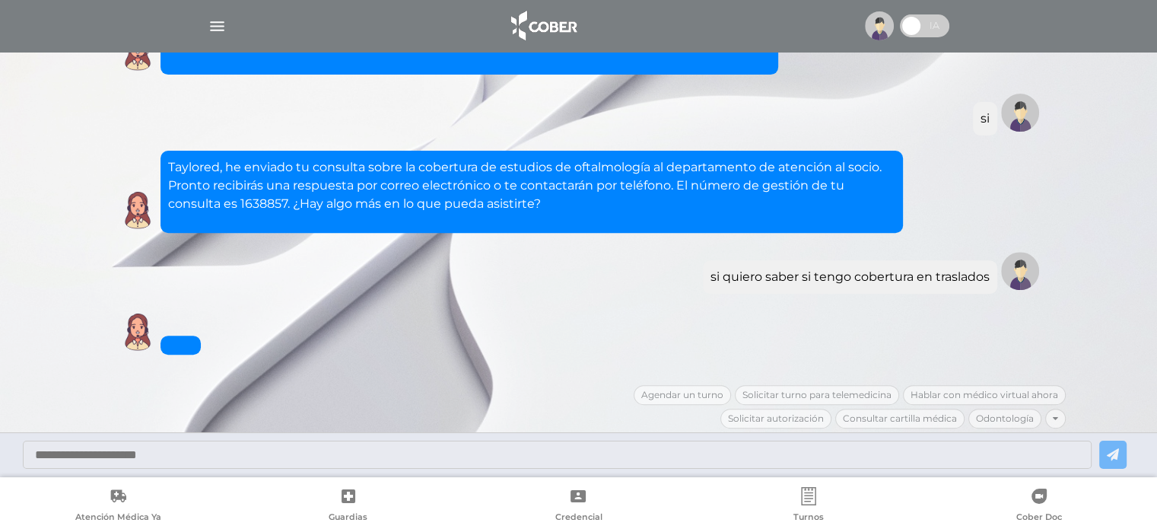
scroll to position [624, 0]
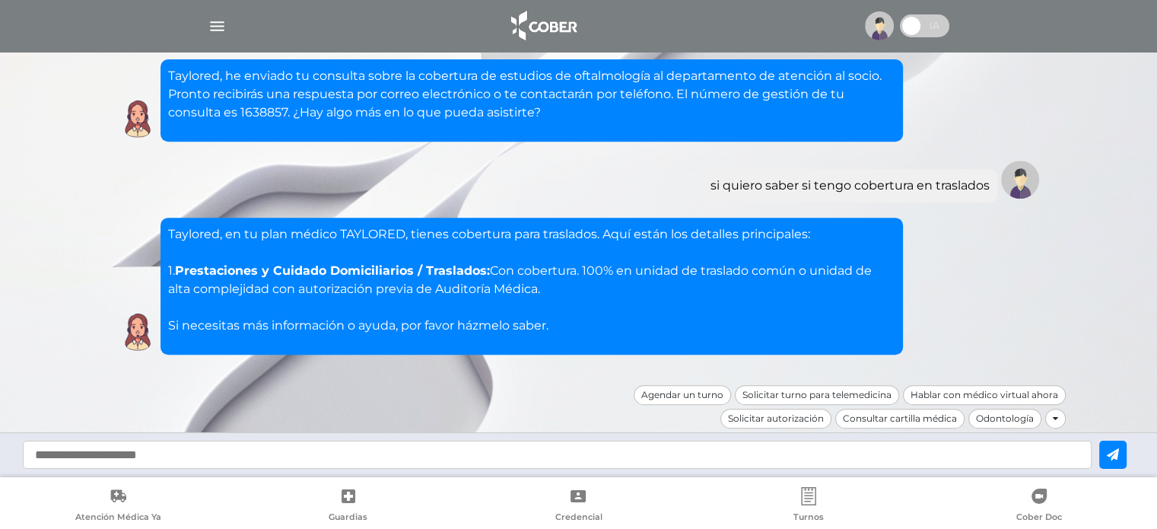
drag, startPoint x: 578, startPoint y: 285, endPoint x: 174, endPoint y: 271, distance: 404.2
click at [174, 271] on p "Taylored, en tu plan médico TAYLORED, tienes cobertura para traslados. Aquí est…" at bounding box center [531, 280] width 727 height 110
copy p "Prestaciones y Cuidado Domiciliarios / Traslados: Con cobertura. 100% en unidad…"
click at [492, 458] on input "text" at bounding box center [557, 454] width 1069 height 28
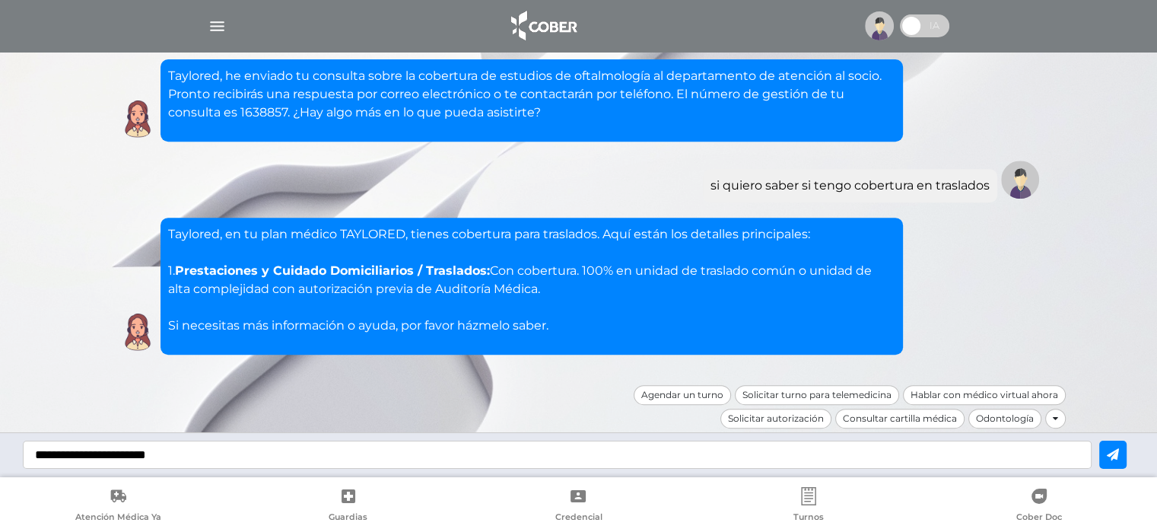
type input "**********"
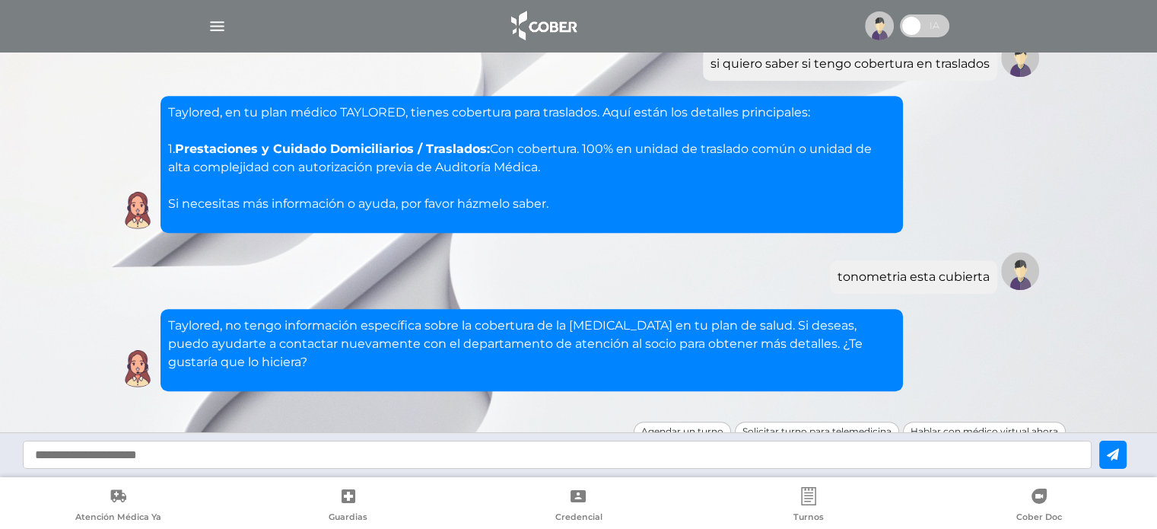
scroll to position [782, 0]
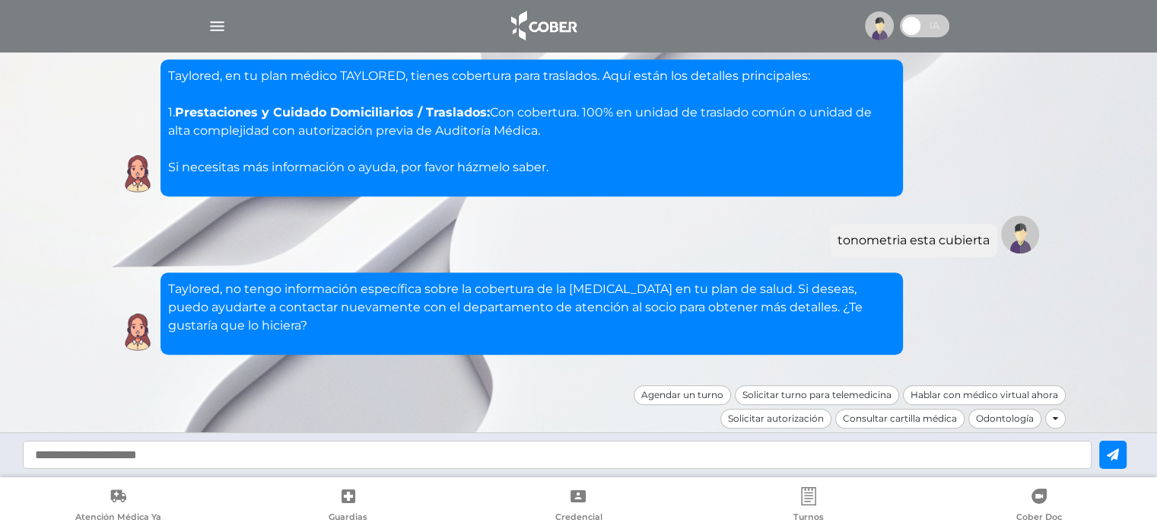
click at [394, 445] on input "text" at bounding box center [557, 454] width 1069 height 28
type input "**********"
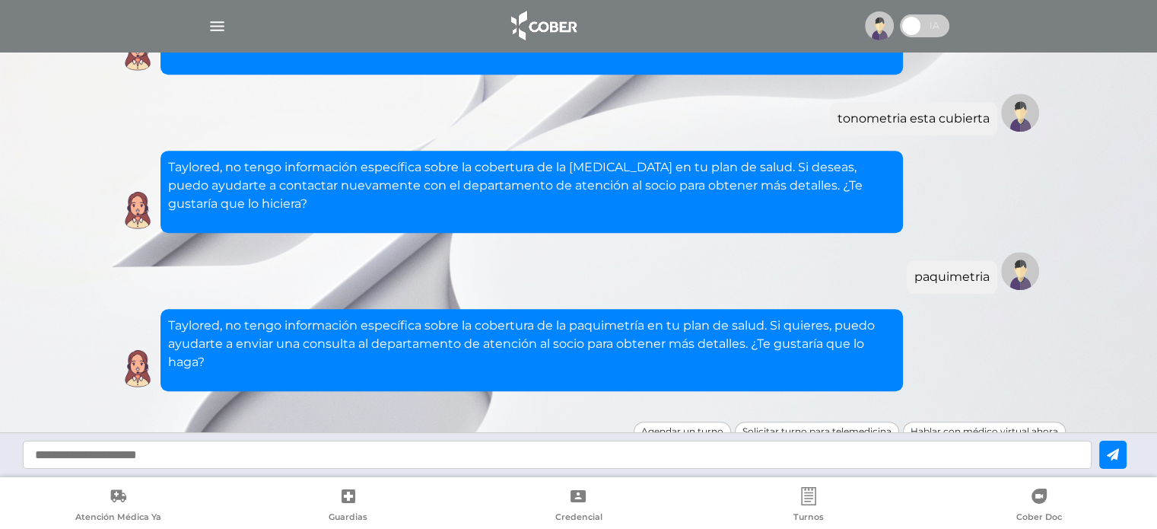
scroll to position [940, 0]
